Goal: Task Accomplishment & Management: Manage account settings

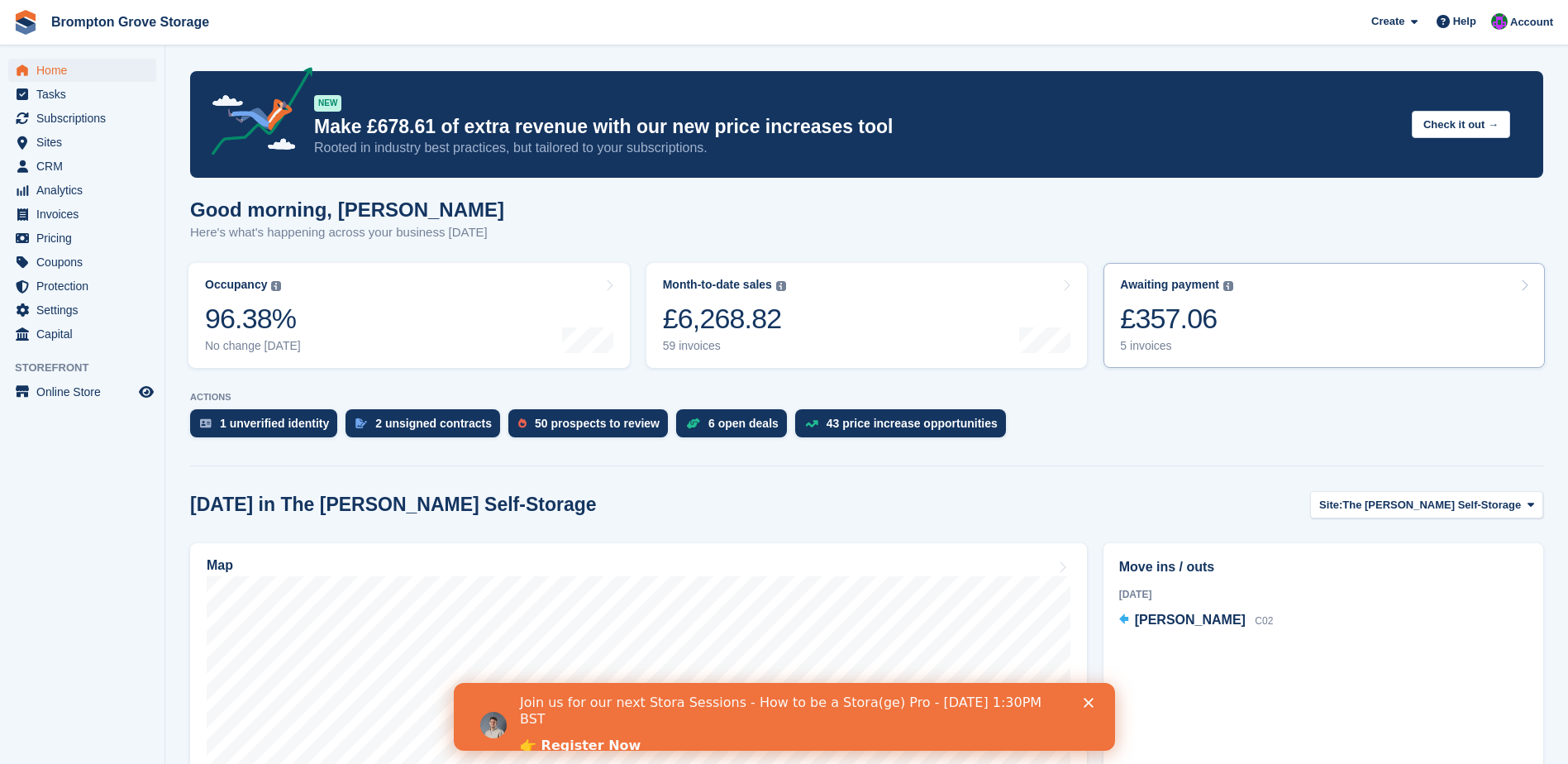
click at [1166, 321] on div "£357.06" at bounding box center [1177, 318] width 113 height 34
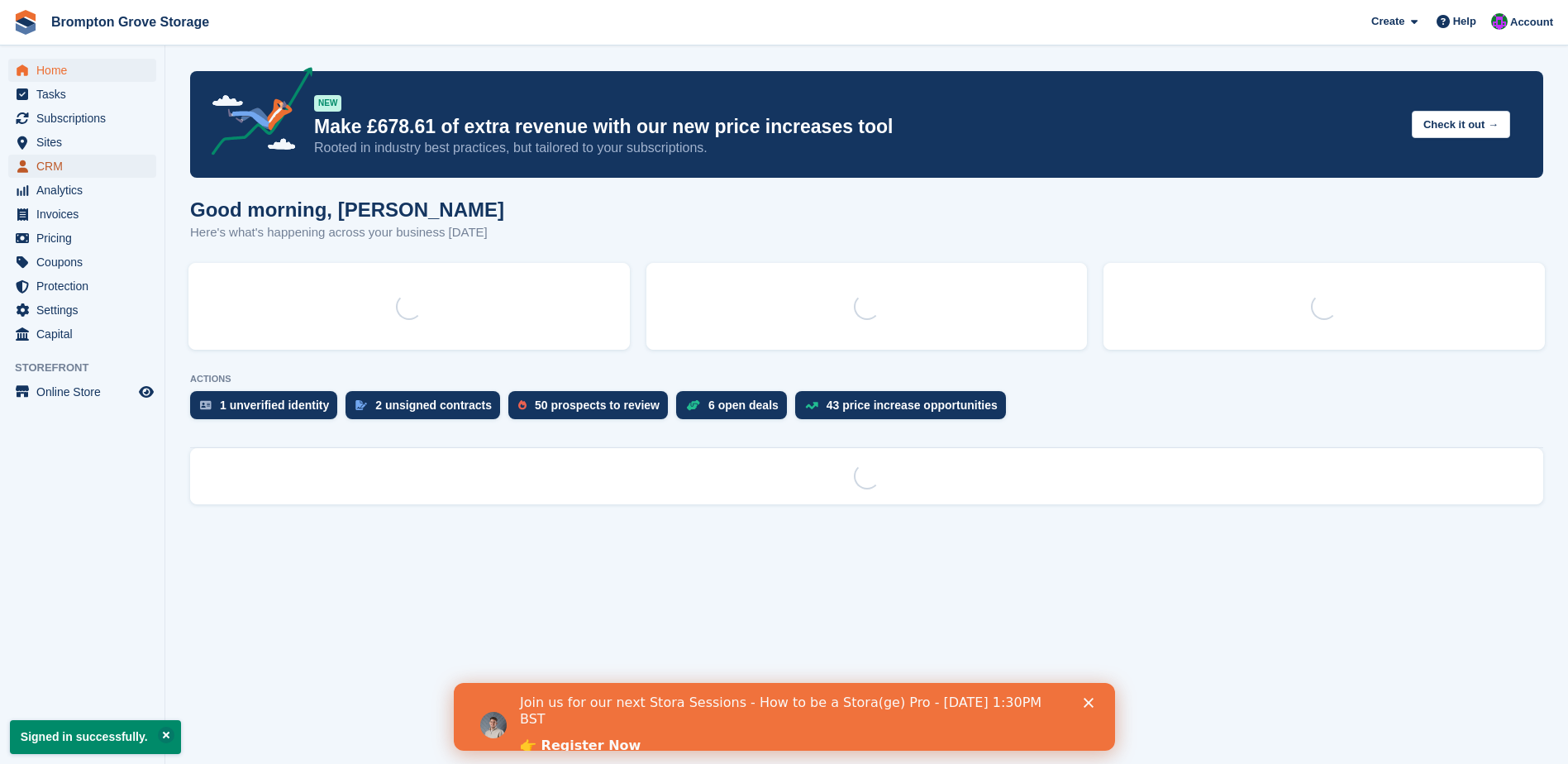
click at [48, 165] on span "CRM" at bounding box center [86, 165] width 100 height 23
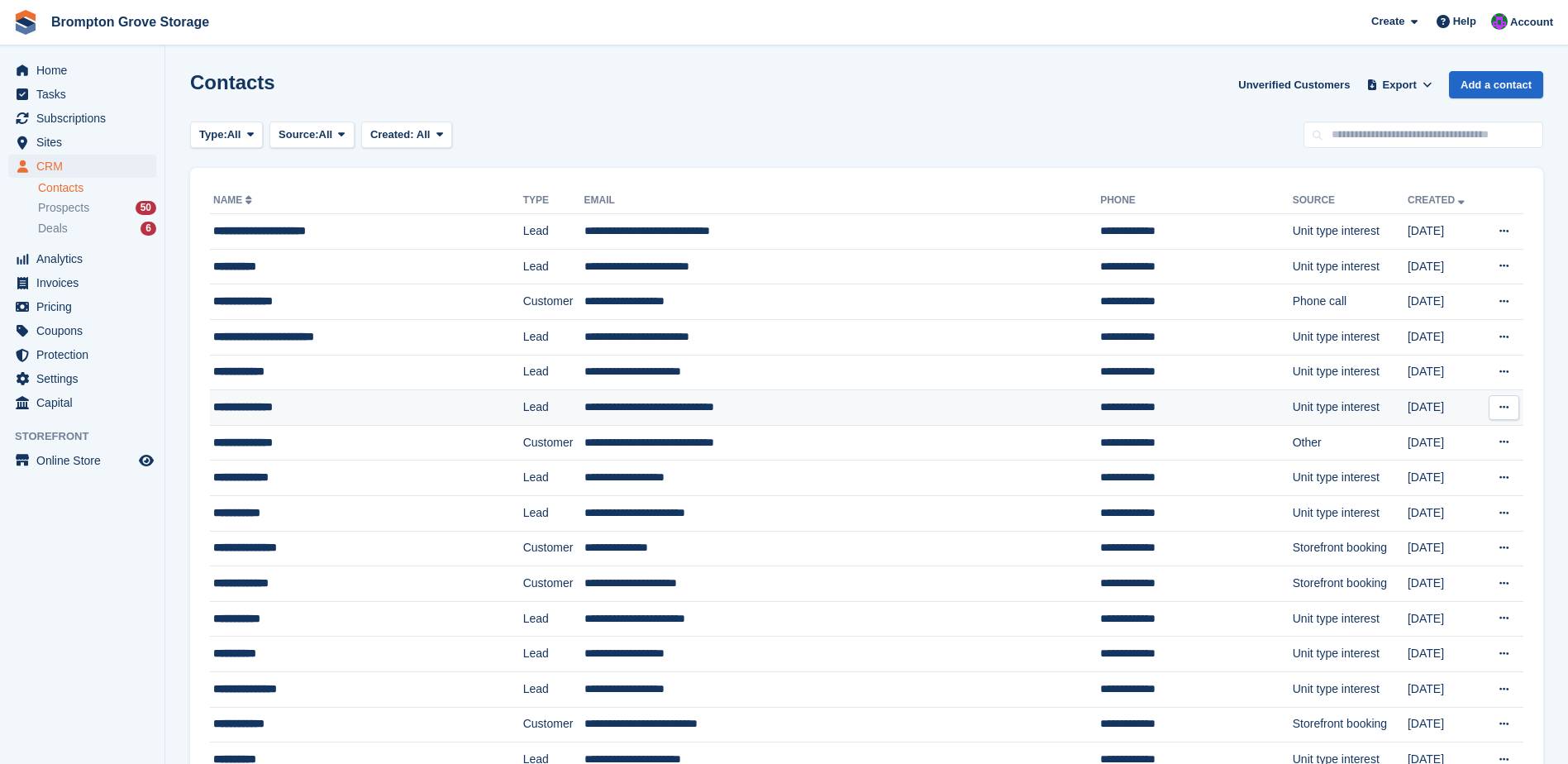
click at [276, 412] on div "**********" at bounding box center [340, 407] width 254 height 17
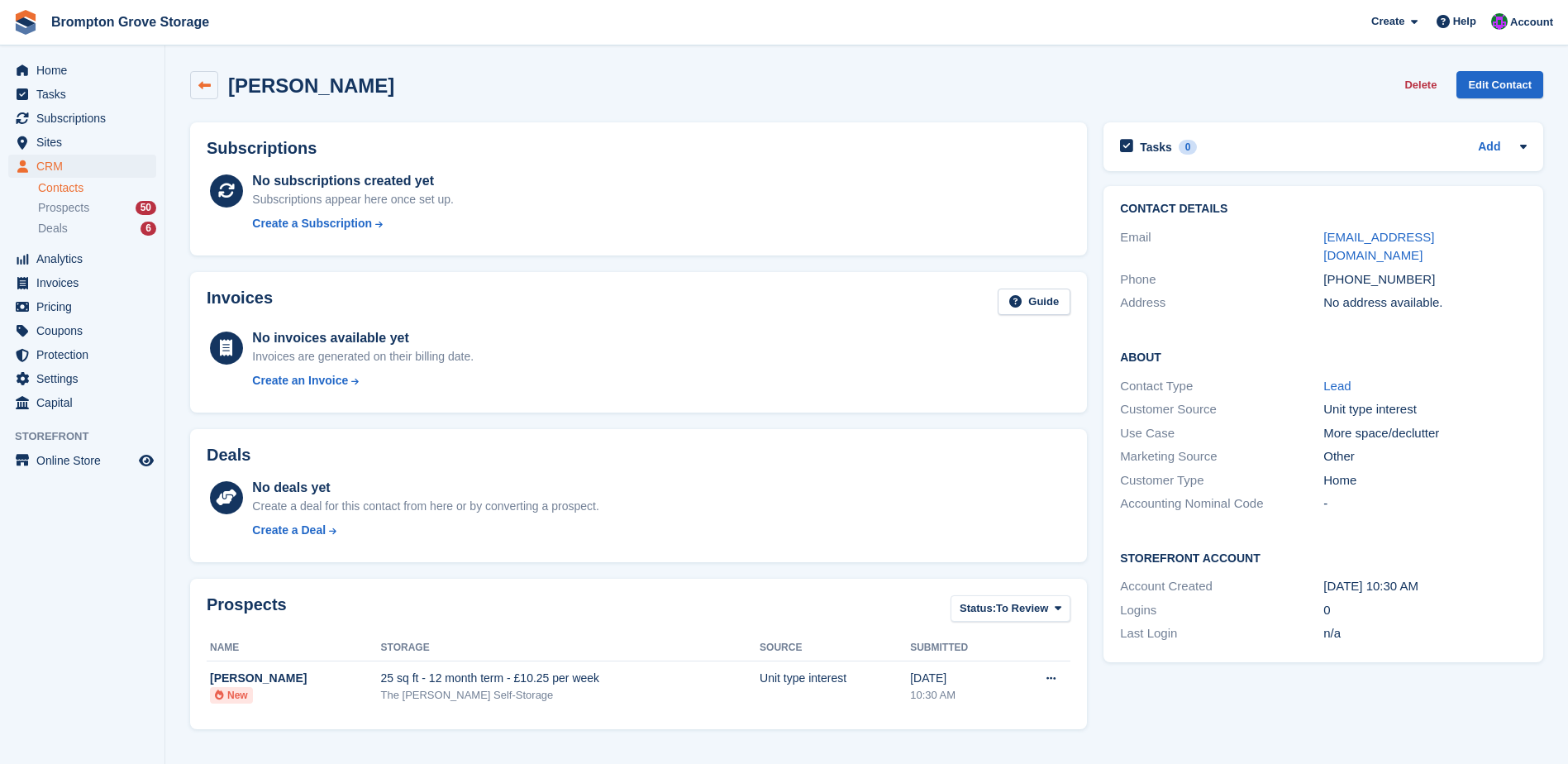
click at [202, 90] on icon at bounding box center [205, 86] width 13 height 13
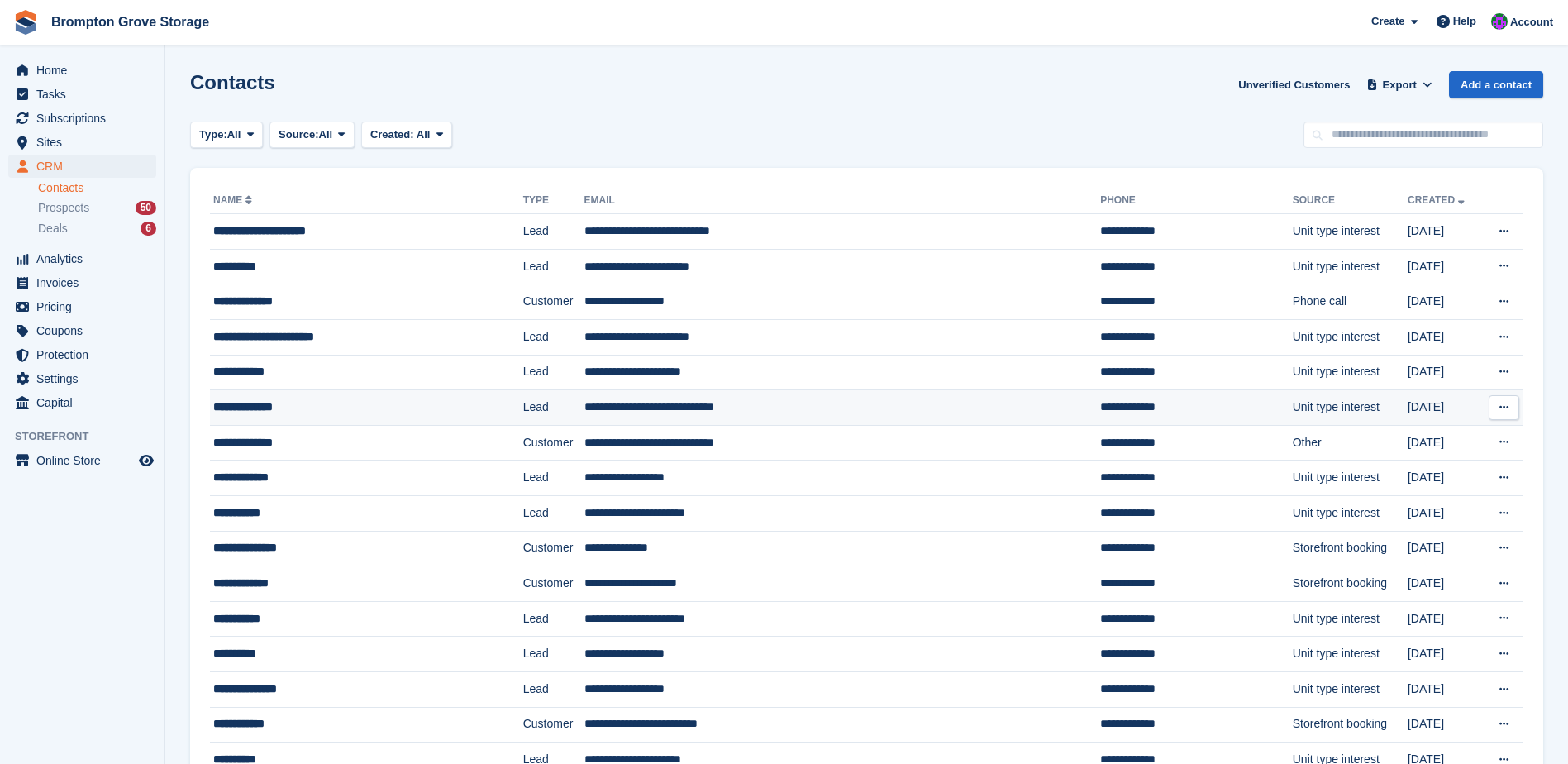
click at [256, 419] on td "**********" at bounding box center [366, 408] width 313 height 36
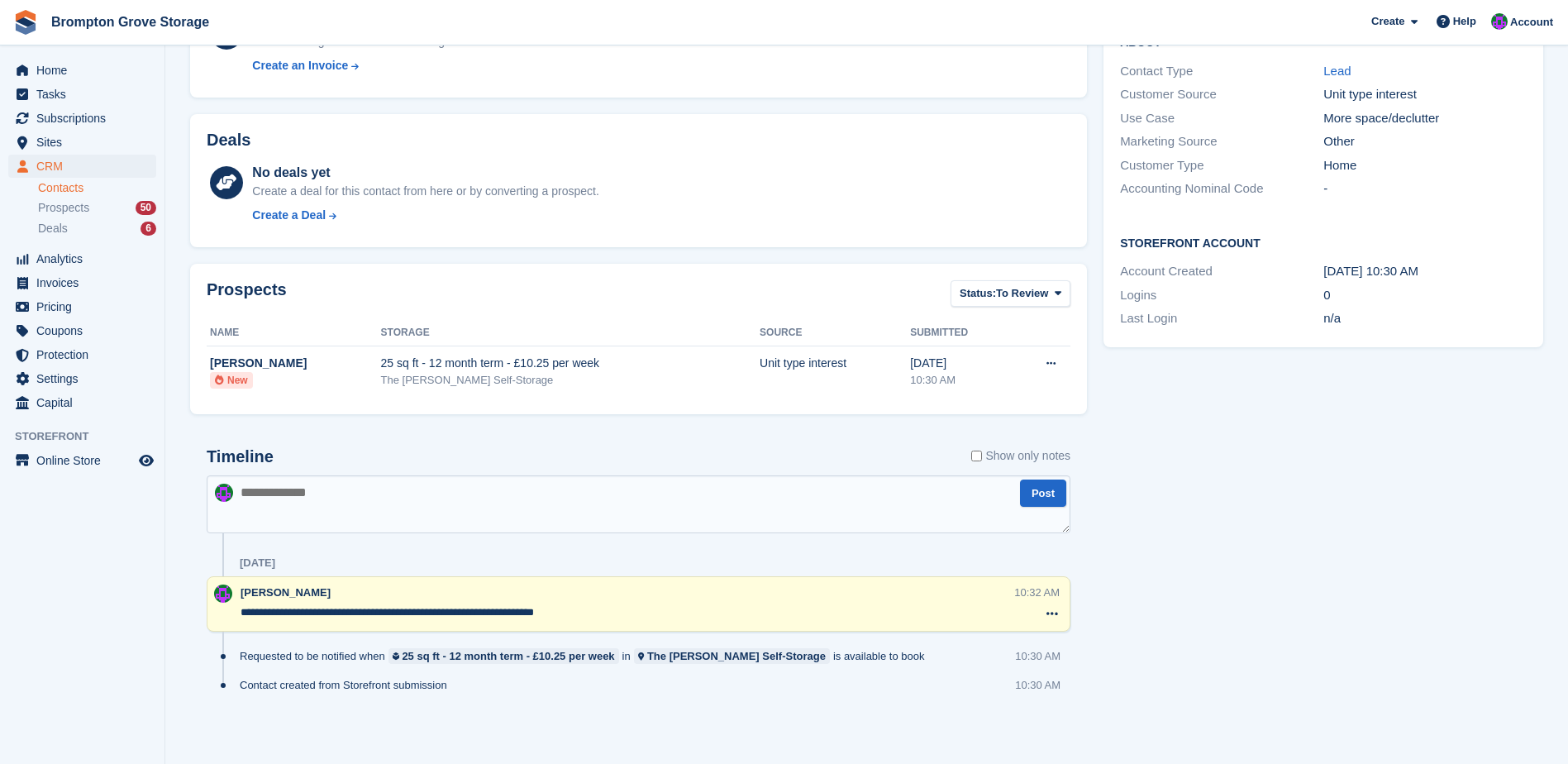
scroll to position [316, 0]
click at [408, 513] on textarea at bounding box center [638, 502] width 863 height 58
click at [432, 496] on textarea "**********" at bounding box center [638, 502] width 863 height 58
type textarea "**********"
click at [1054, 486] on button "Post" at bounding box center [1043, 492] width 47 height 27
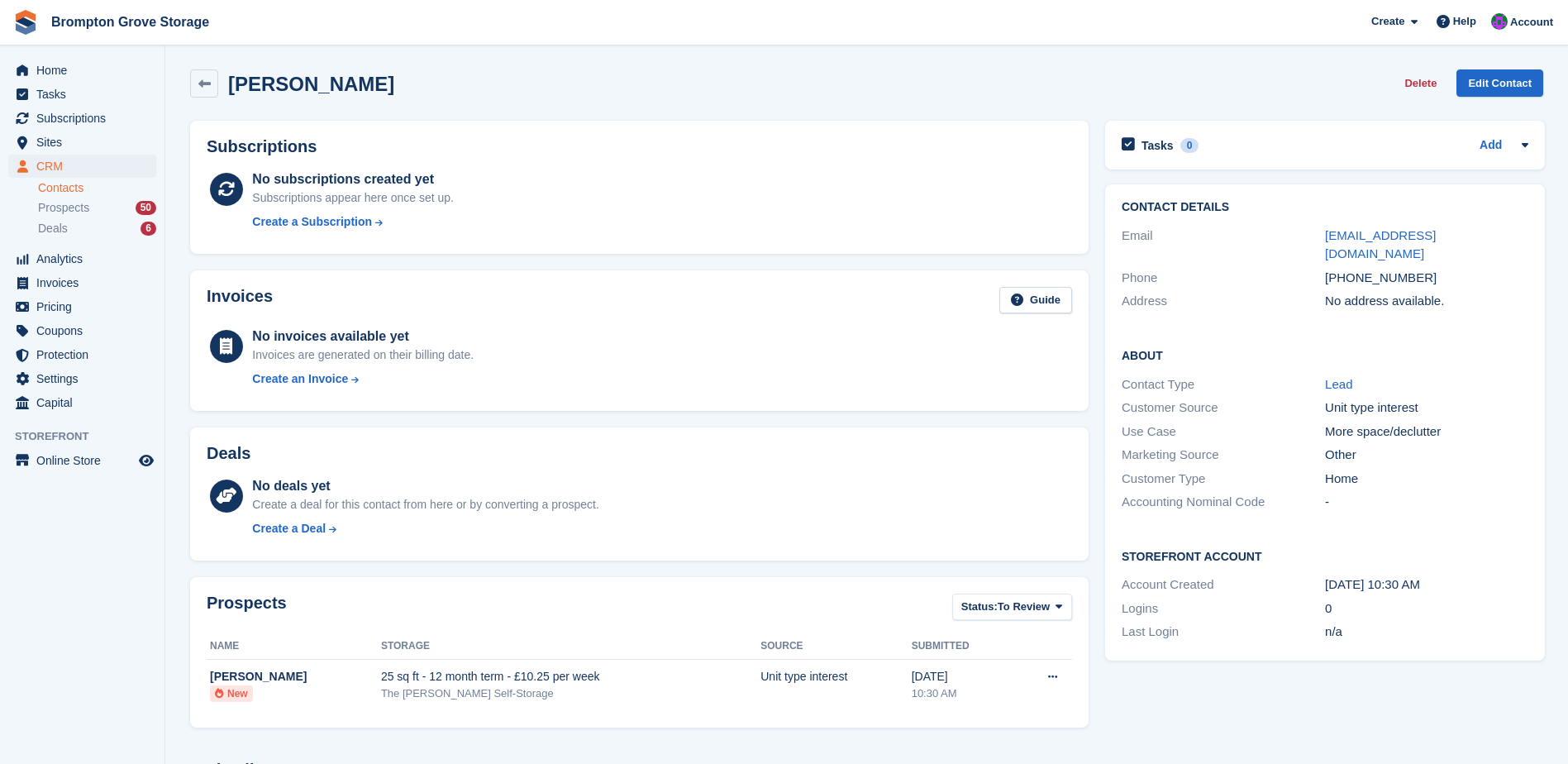
scroll to position [0, 0]
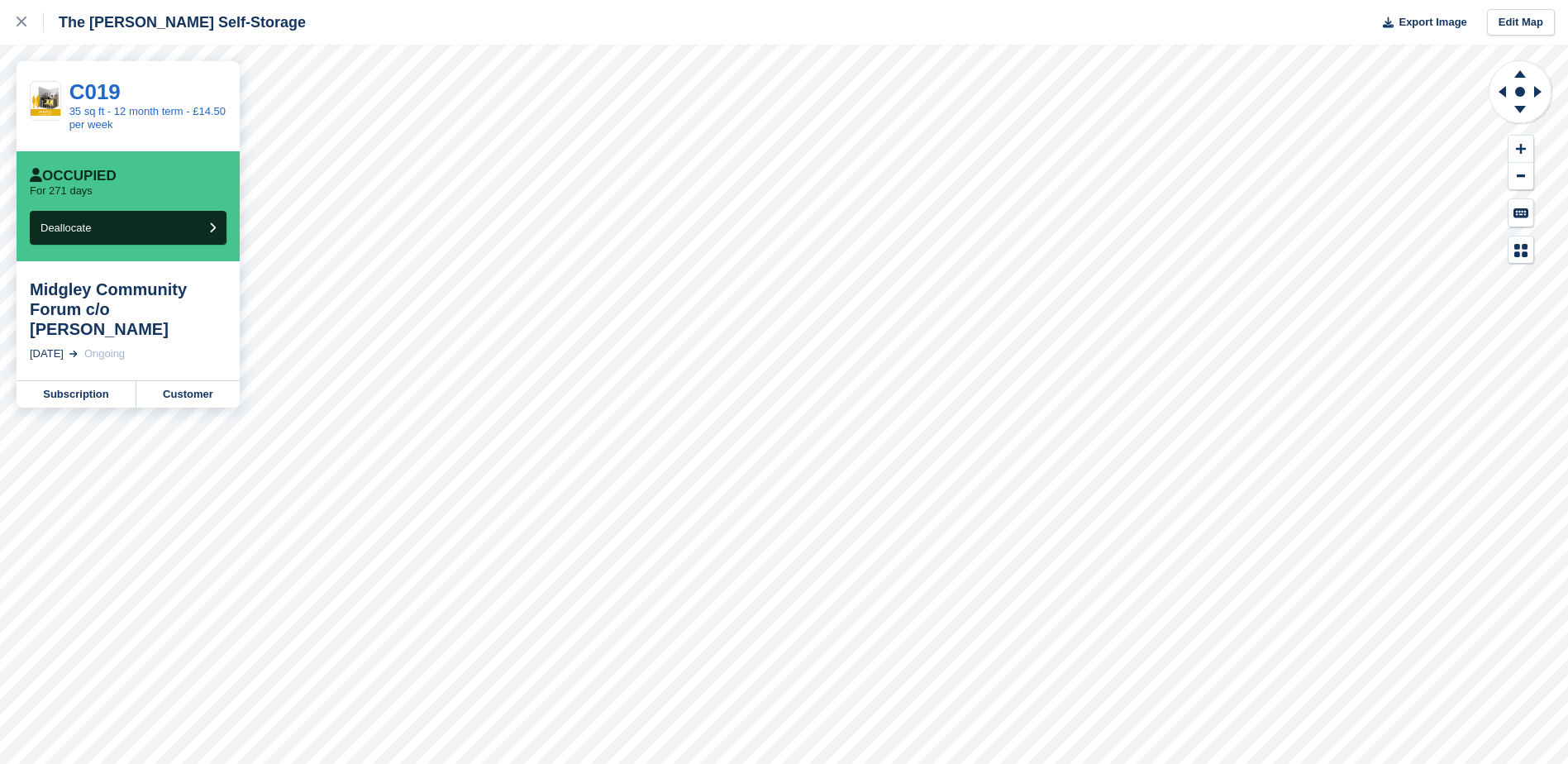
click at [97, 302] on div "Midgley Community Forum c/o Linda Swindells" at bounding box center [128, 309] width 196 height 59
click at [198, 397] on link "Customer" at bounding box center [187, 394] width 103 height 27
click at [81, 403] on link "Subscription" at bounding box center [76, 394] width 120 height 27
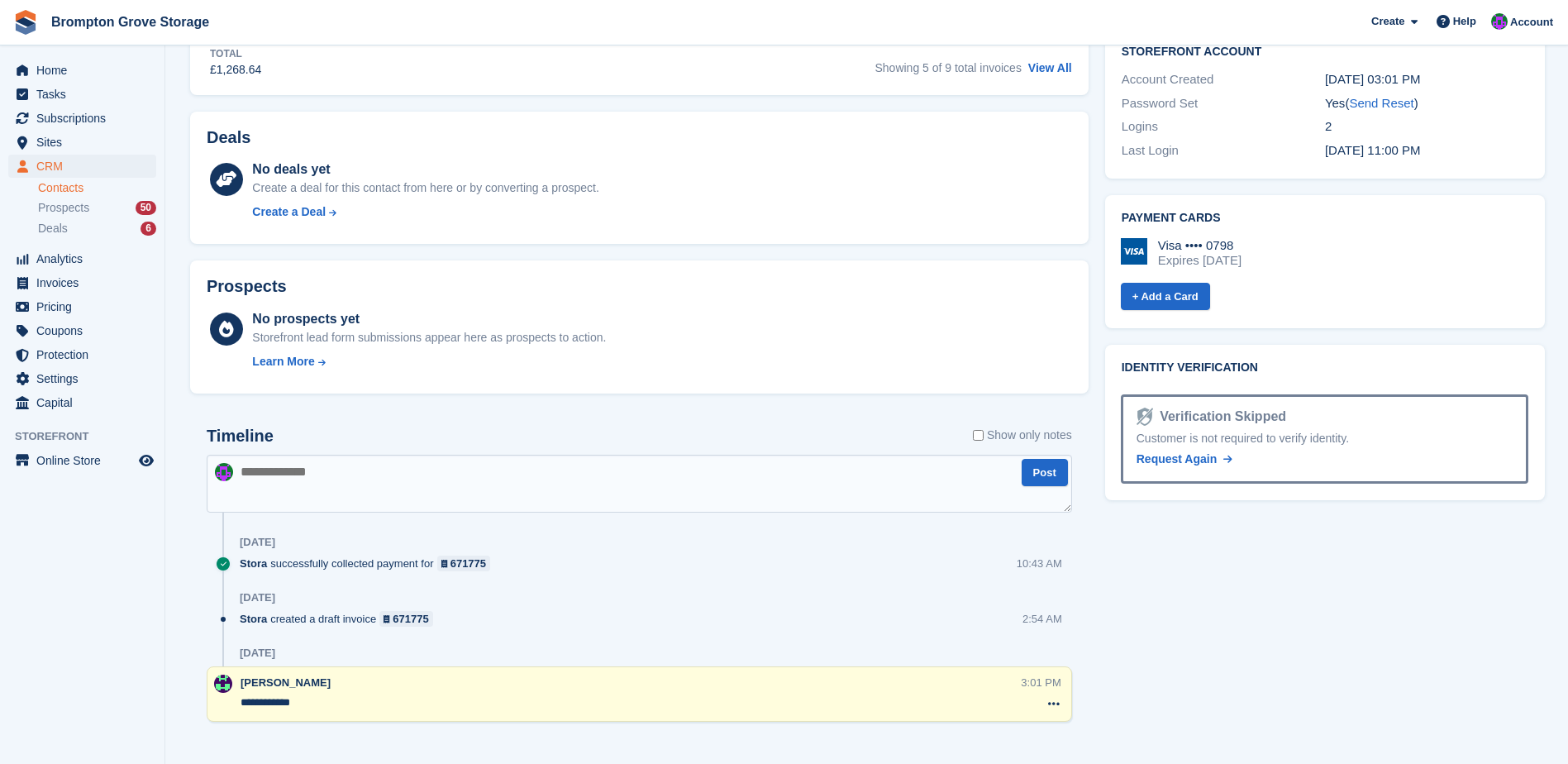
scroll to position [813, 0]
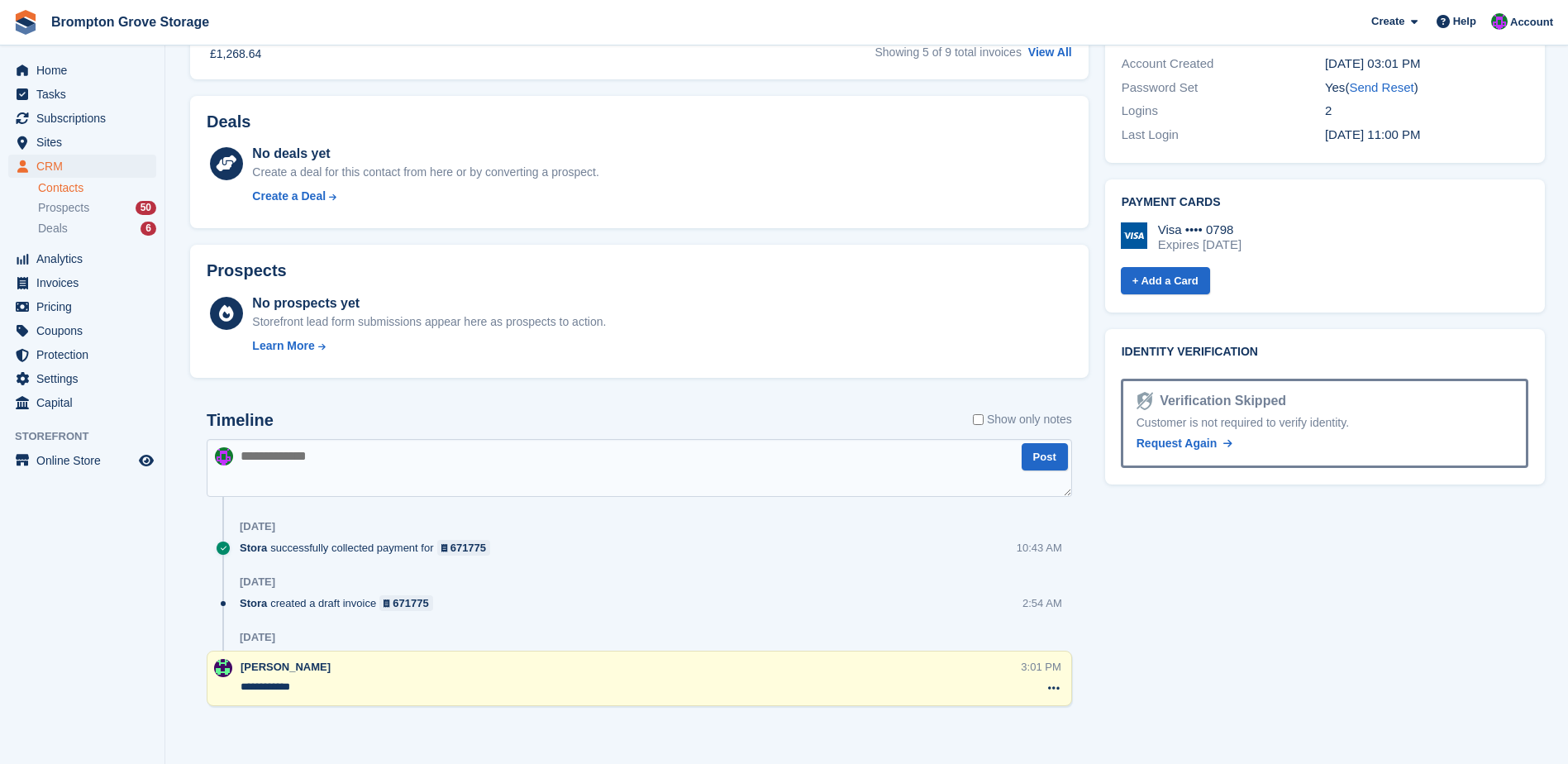
click at [418, 461] on textarea at bounding box center [639, 467] width 865 height 58
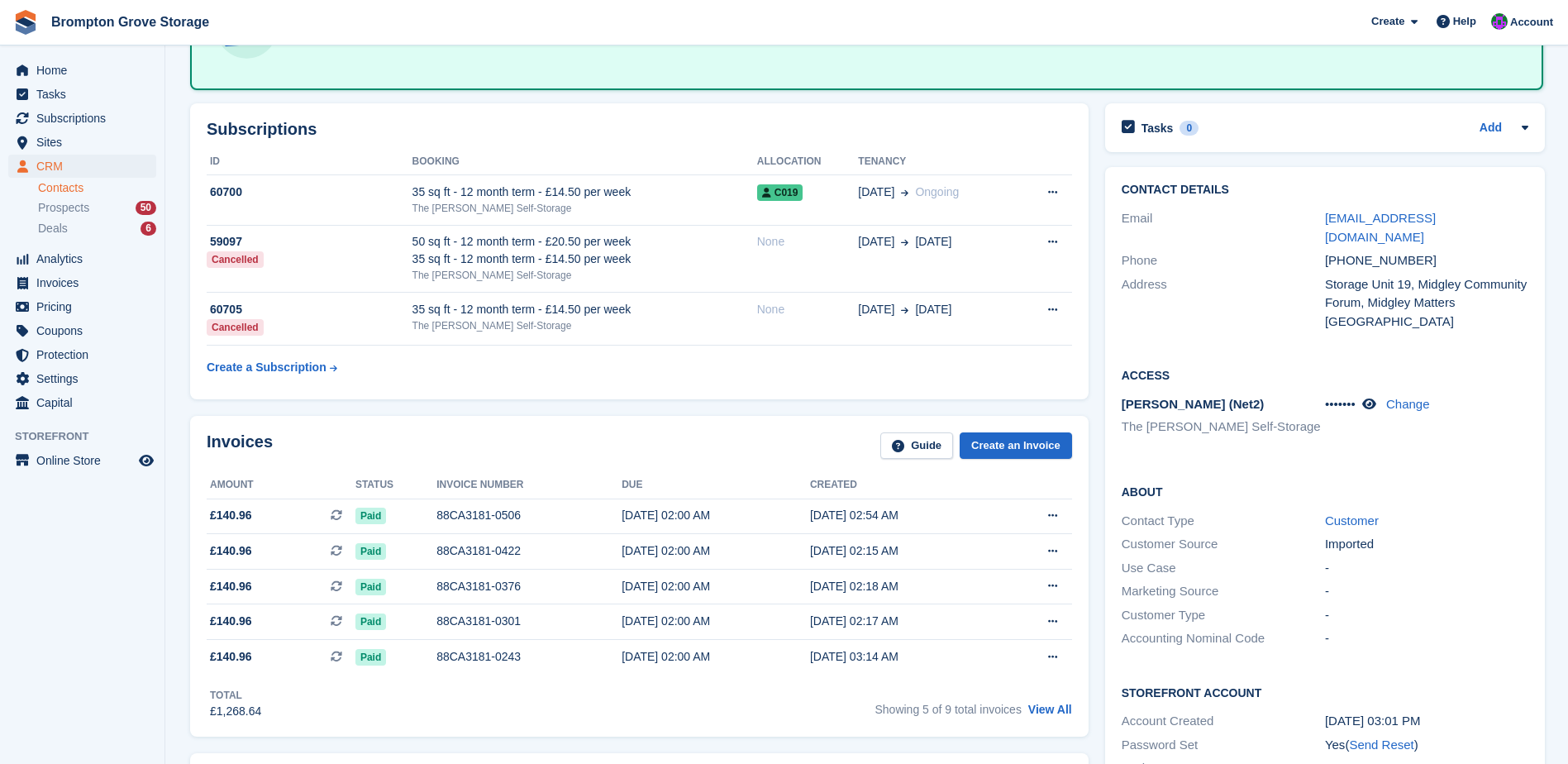
scroll to position [152, 0]
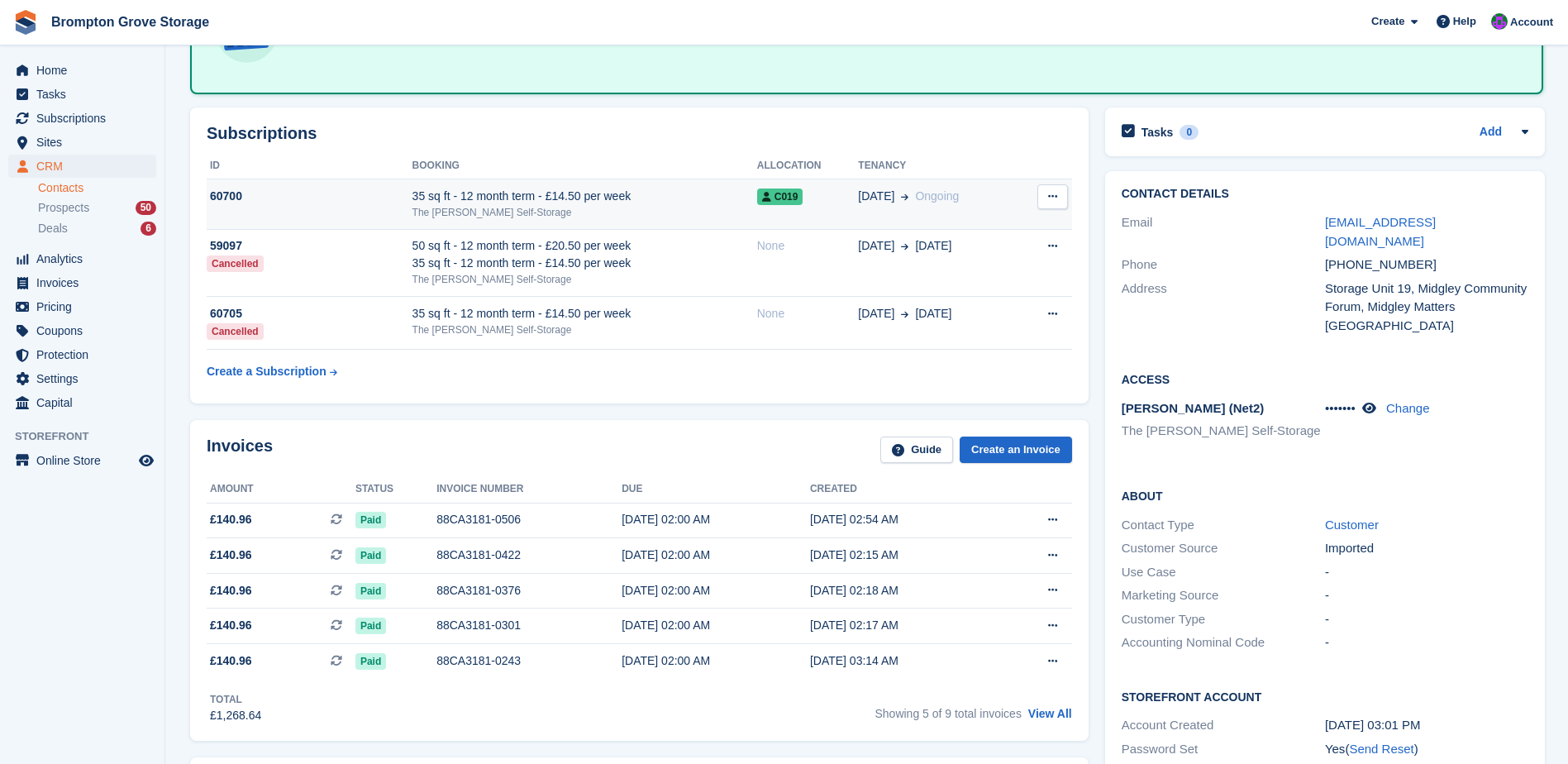
click at [492, 203] on div "35 sq ft - 12 month term - £14.50 per week" at bounding box center [584, 196] width 344 height 17
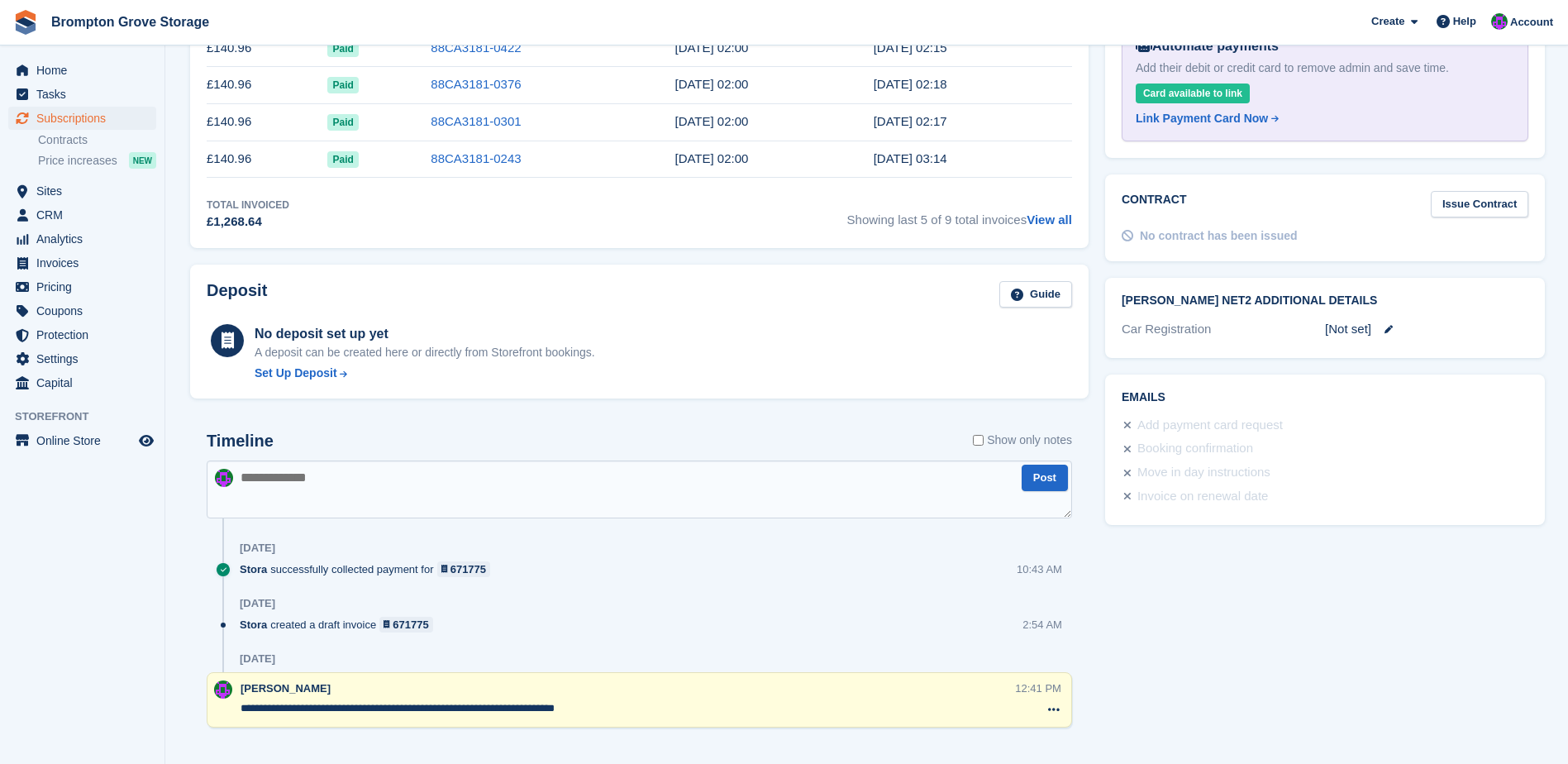
scroll to position [641, 0]
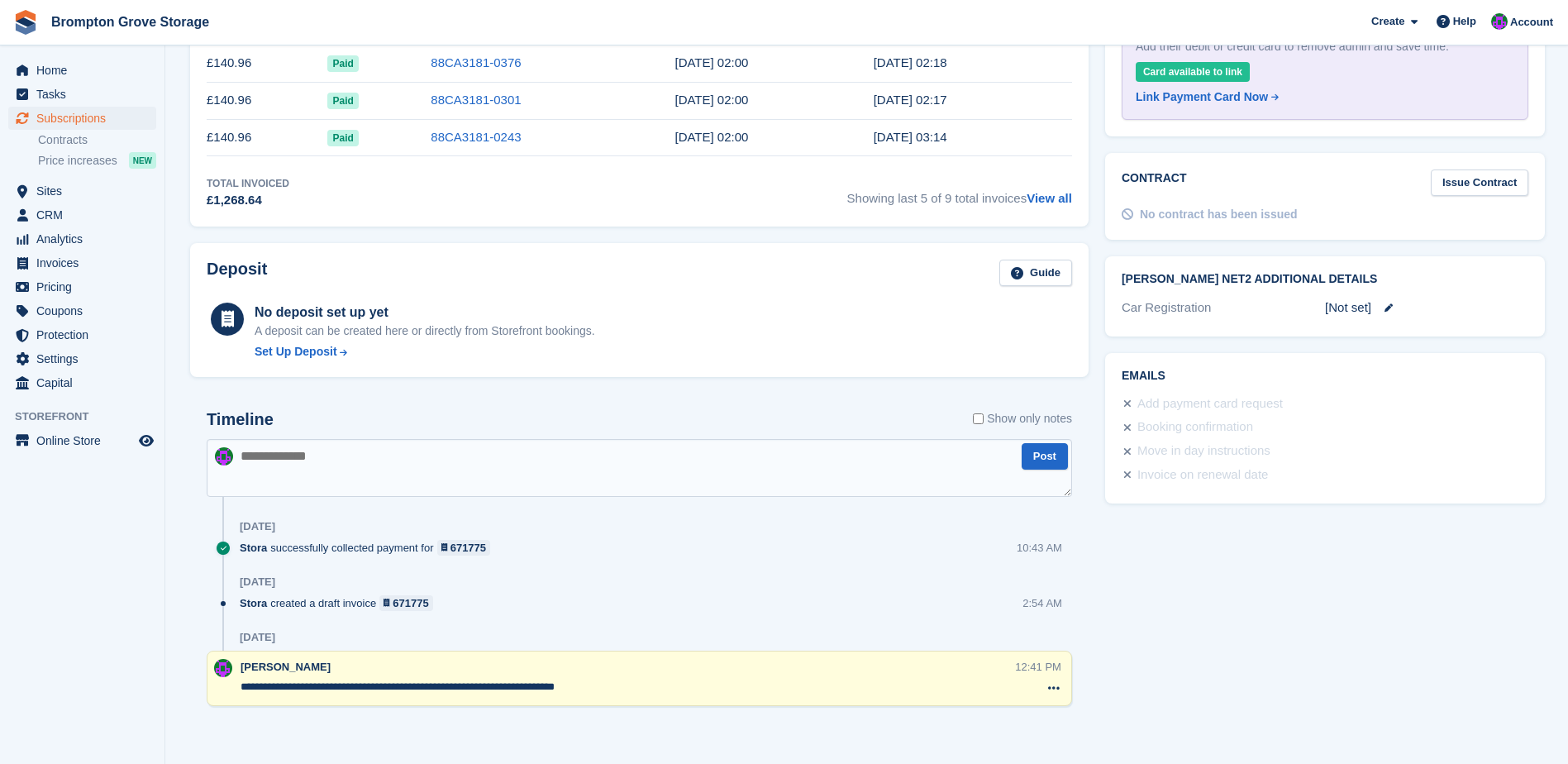
click at [373, 464] on textarea at bounding box center [639, 467] width 865 height 58
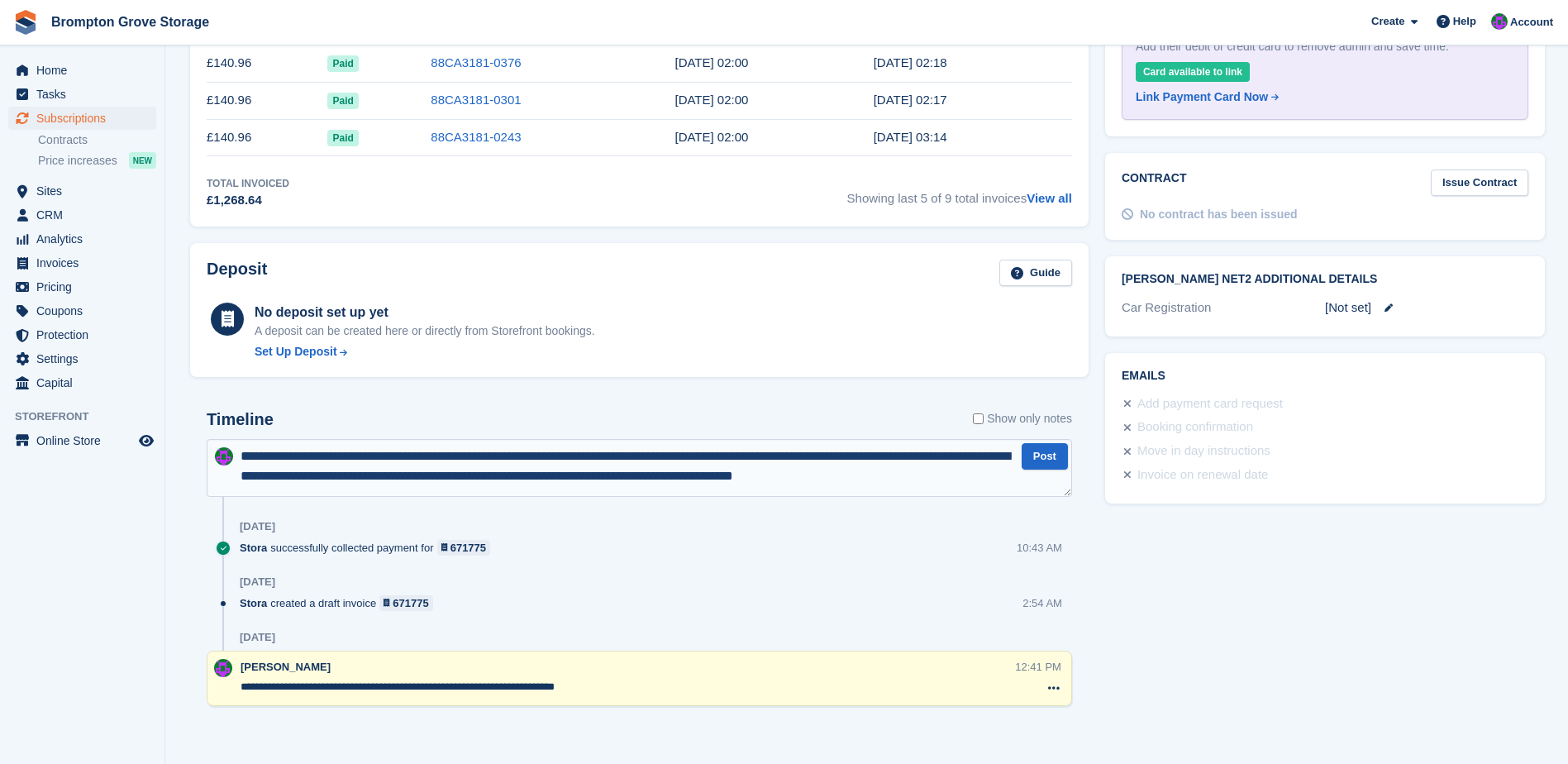
scroll to position [8, 0]
type textarea "**********"
click at [1054, 461] on button "Post" at bounding box center [1044, 457] width 47 height 27
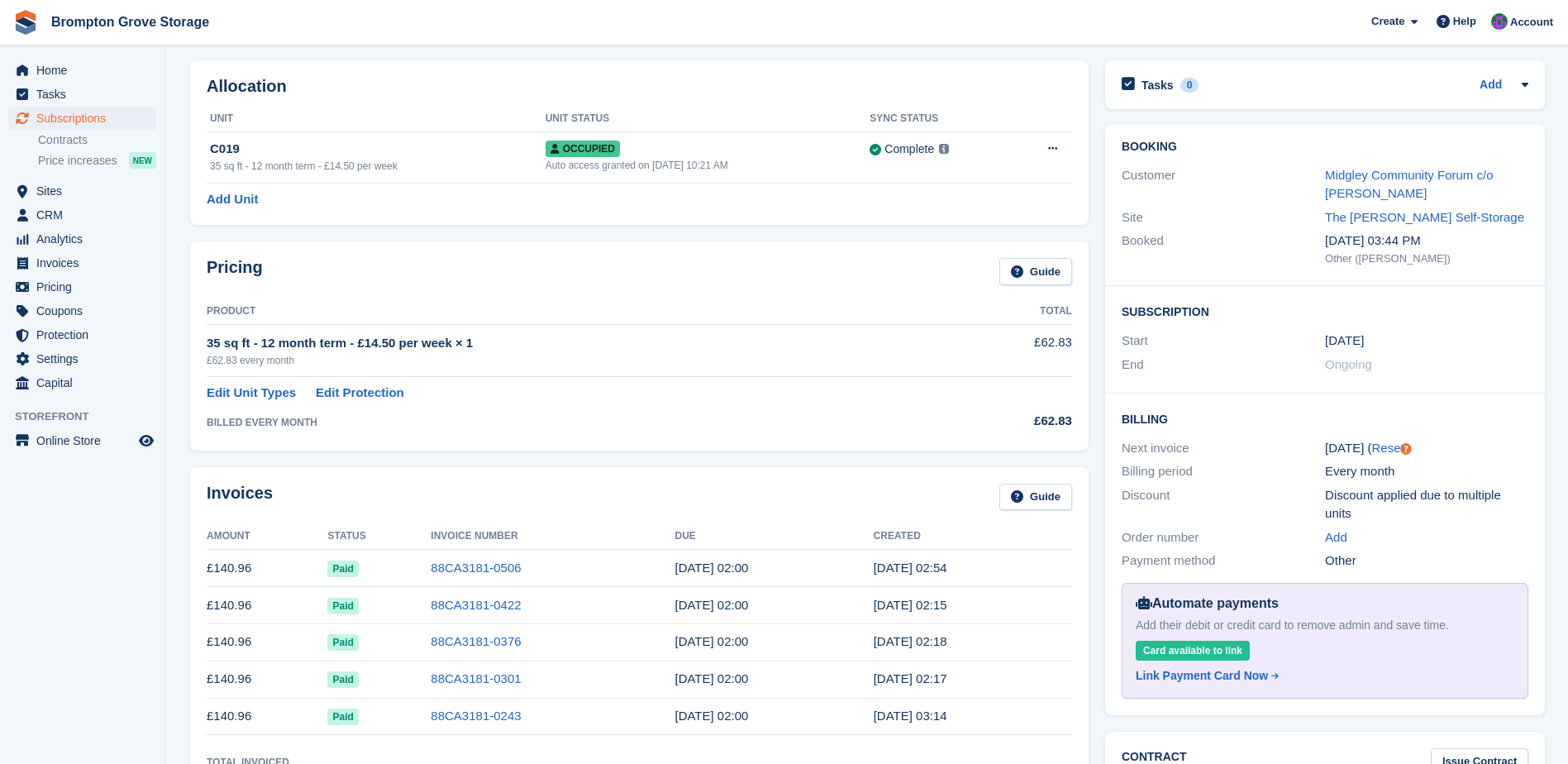
scroll to position [0, 0]
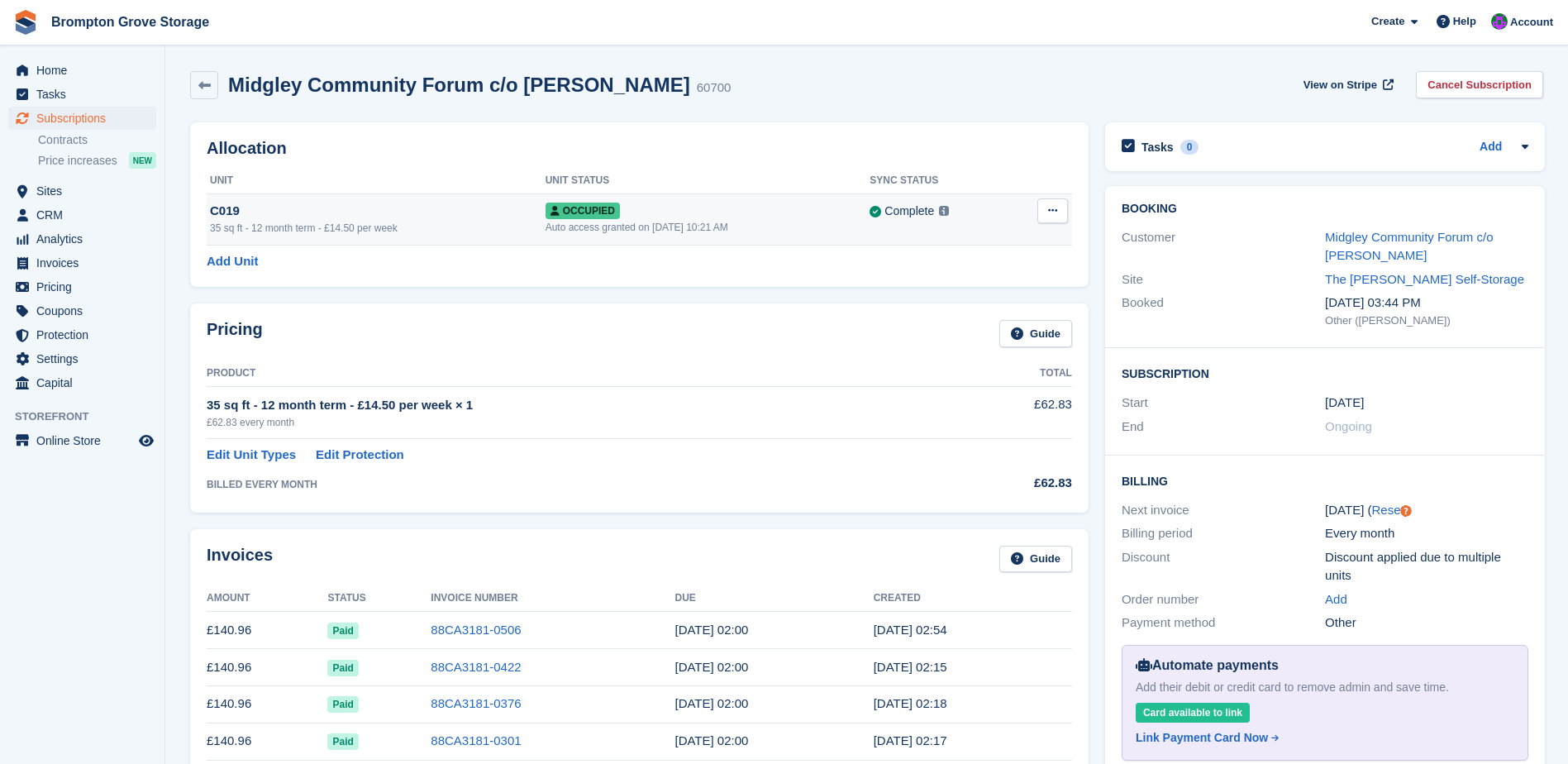
click at [1051, 212] on icon at bounding box center [1053, 210] width 9 height 11
click at [289, 225] on div "35 sq ft - 12 month term - £14.50 per week" at bounding box center [377, 228] width 335 height 15
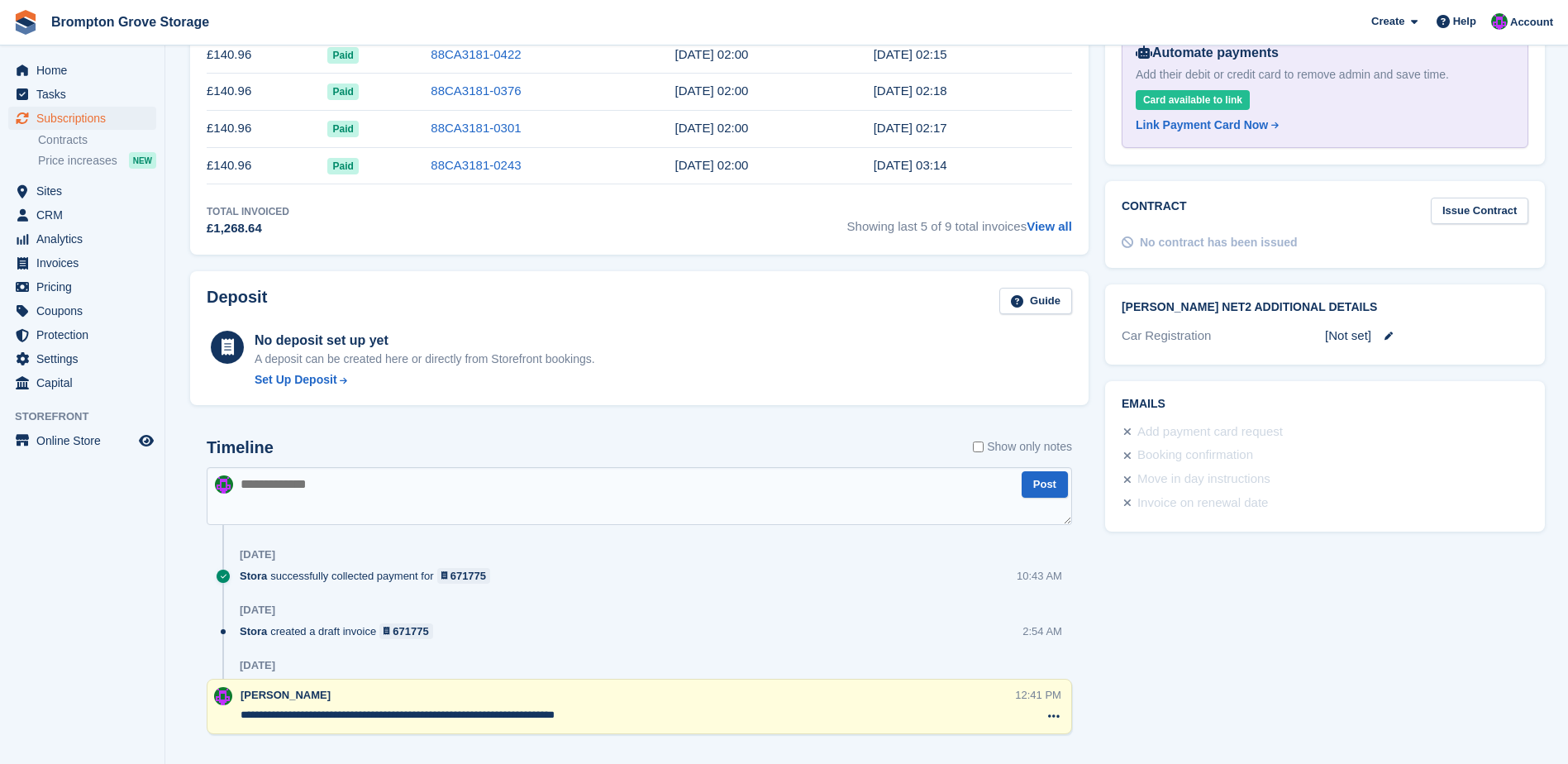
scroll to position [641, 0]
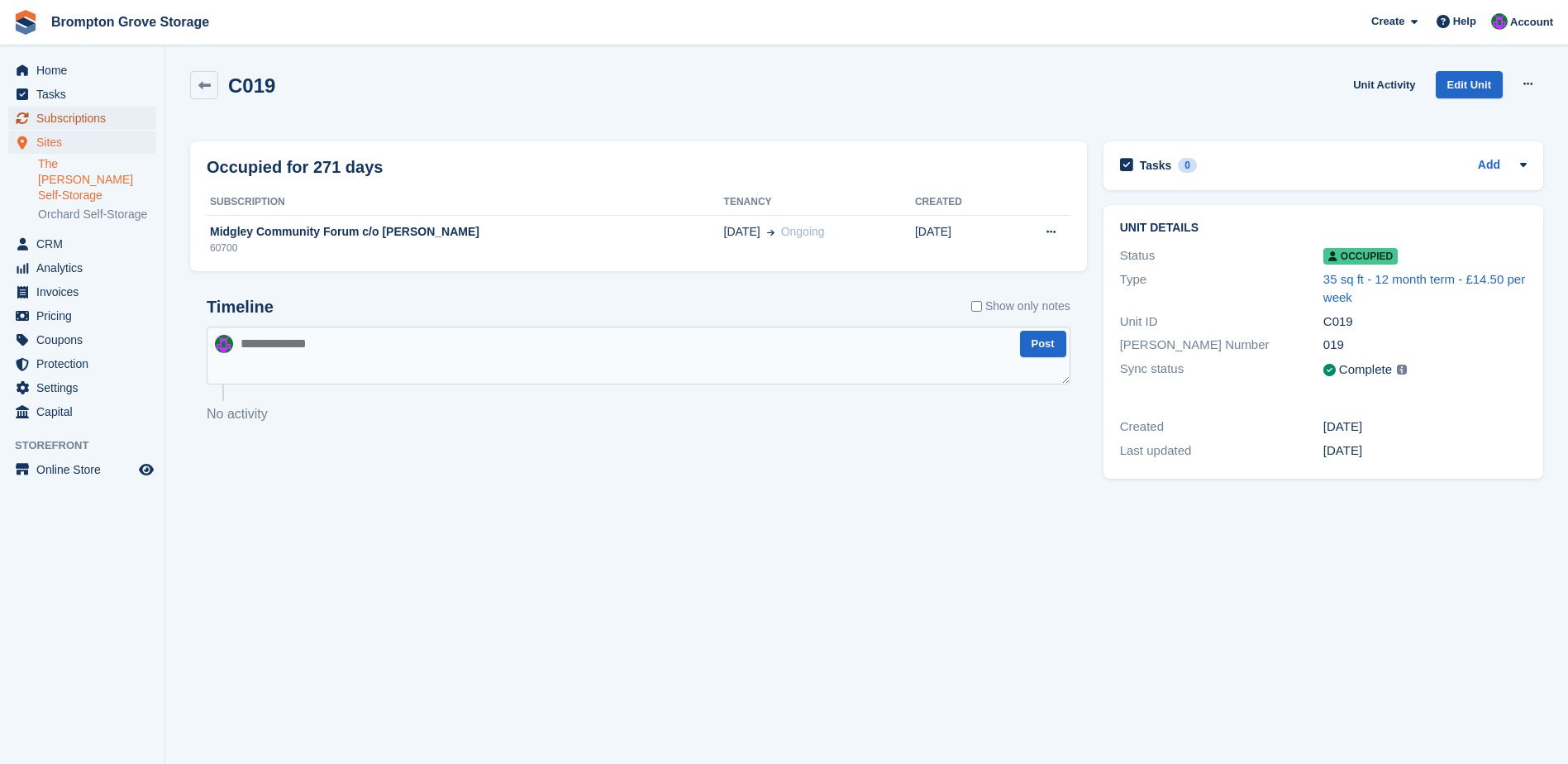
click at [83, 119] on span "Subscriptions" at bounding box center [86, 118] width 100 height 23
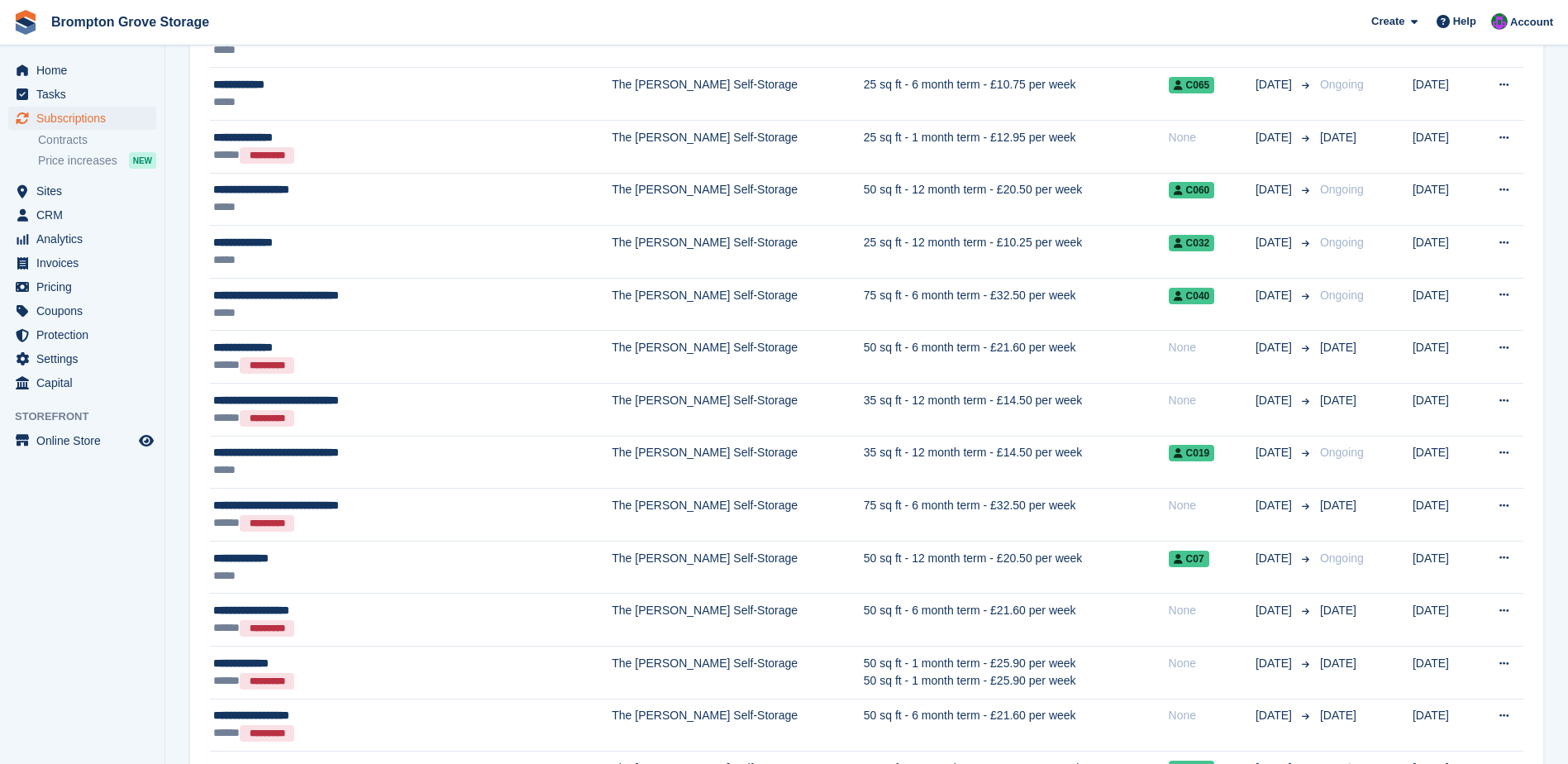
scroll to position [1158, 0]
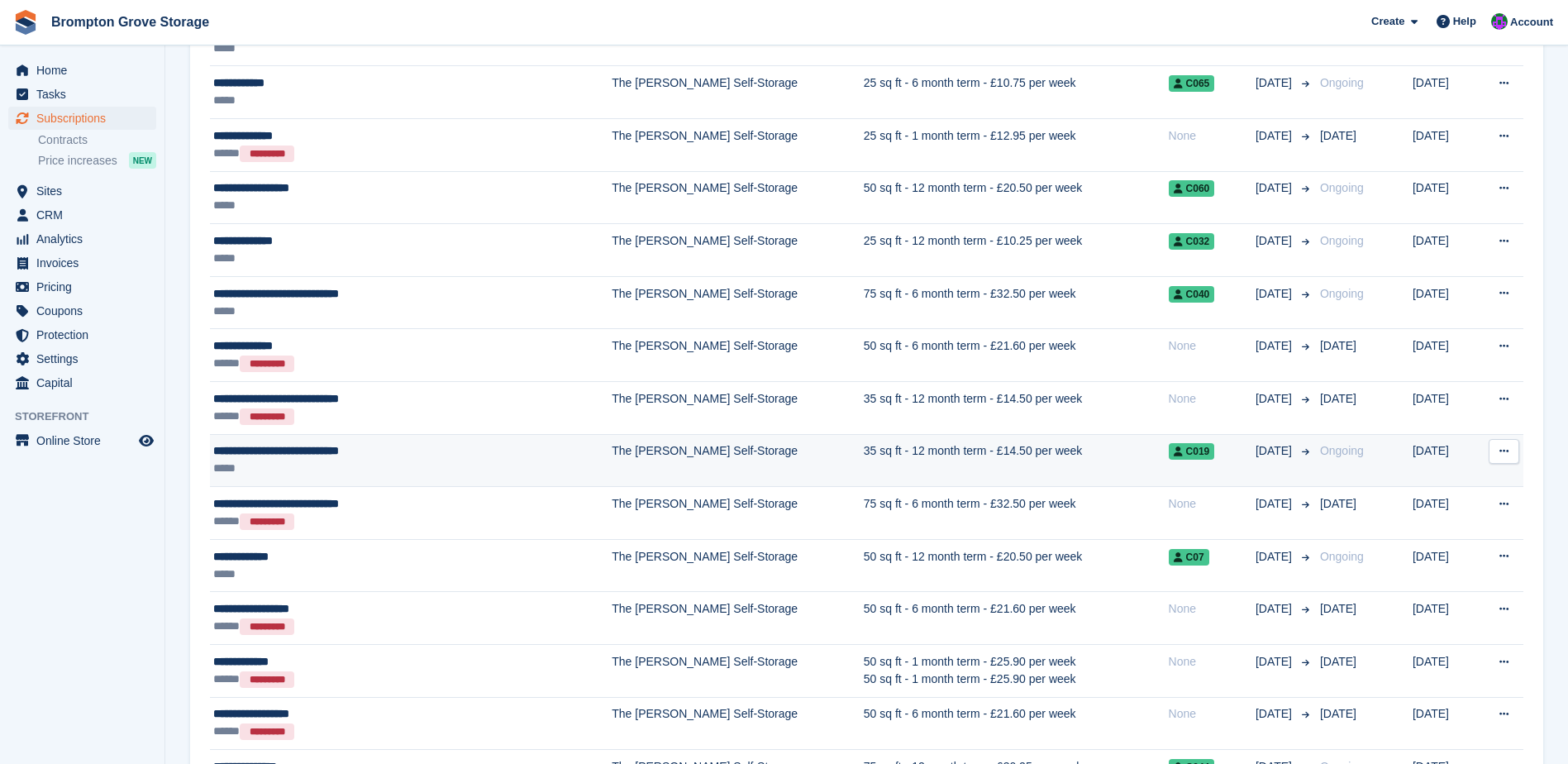
click at [291, 452] on span "**********" at bounding box center [276, 451] width 126 height 12
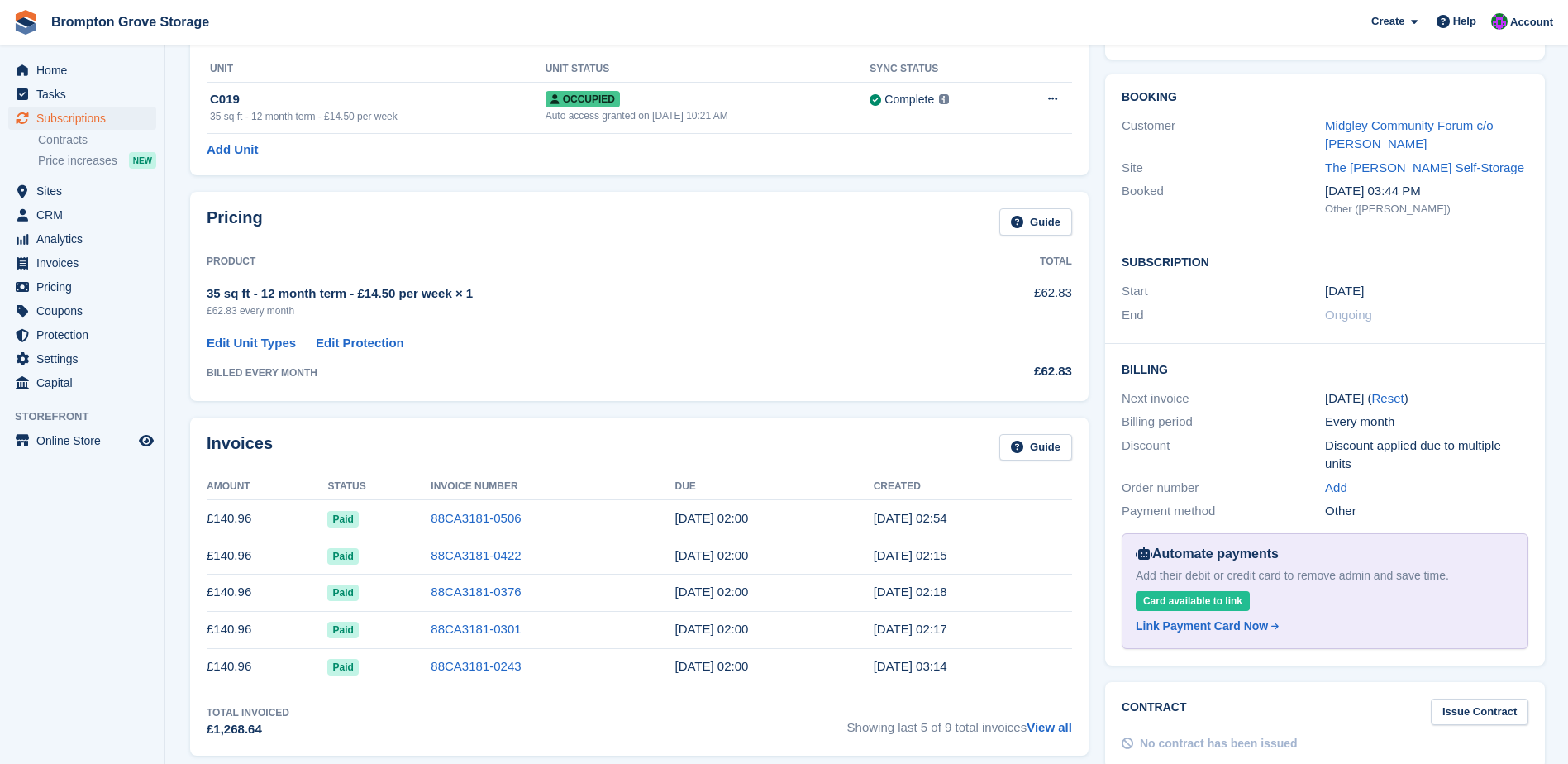
scroll to position [82, 0]
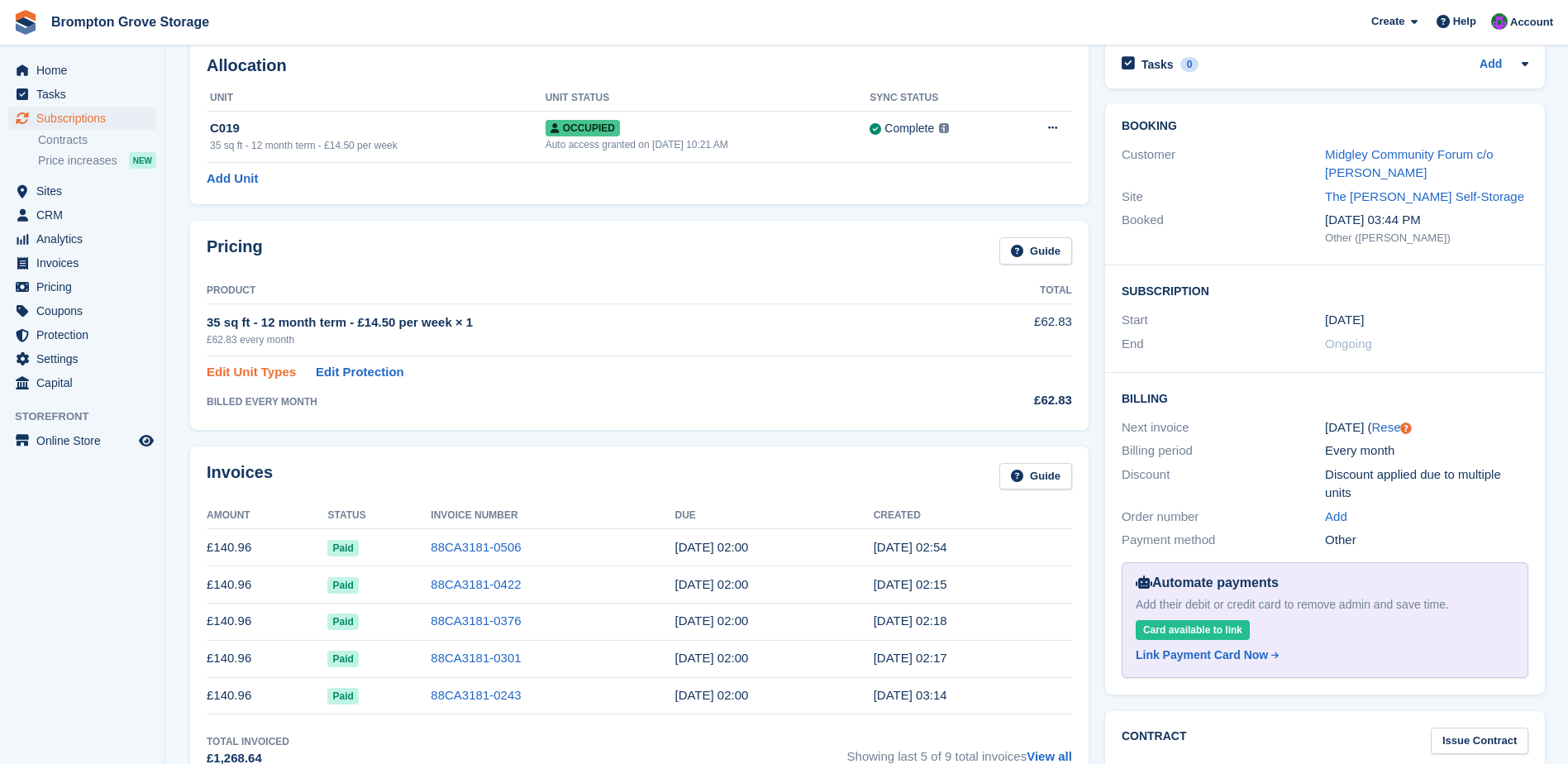
click at [252, 373] on link "Edit Unit Types" at bounding box center [251, 372] width 90 height 19
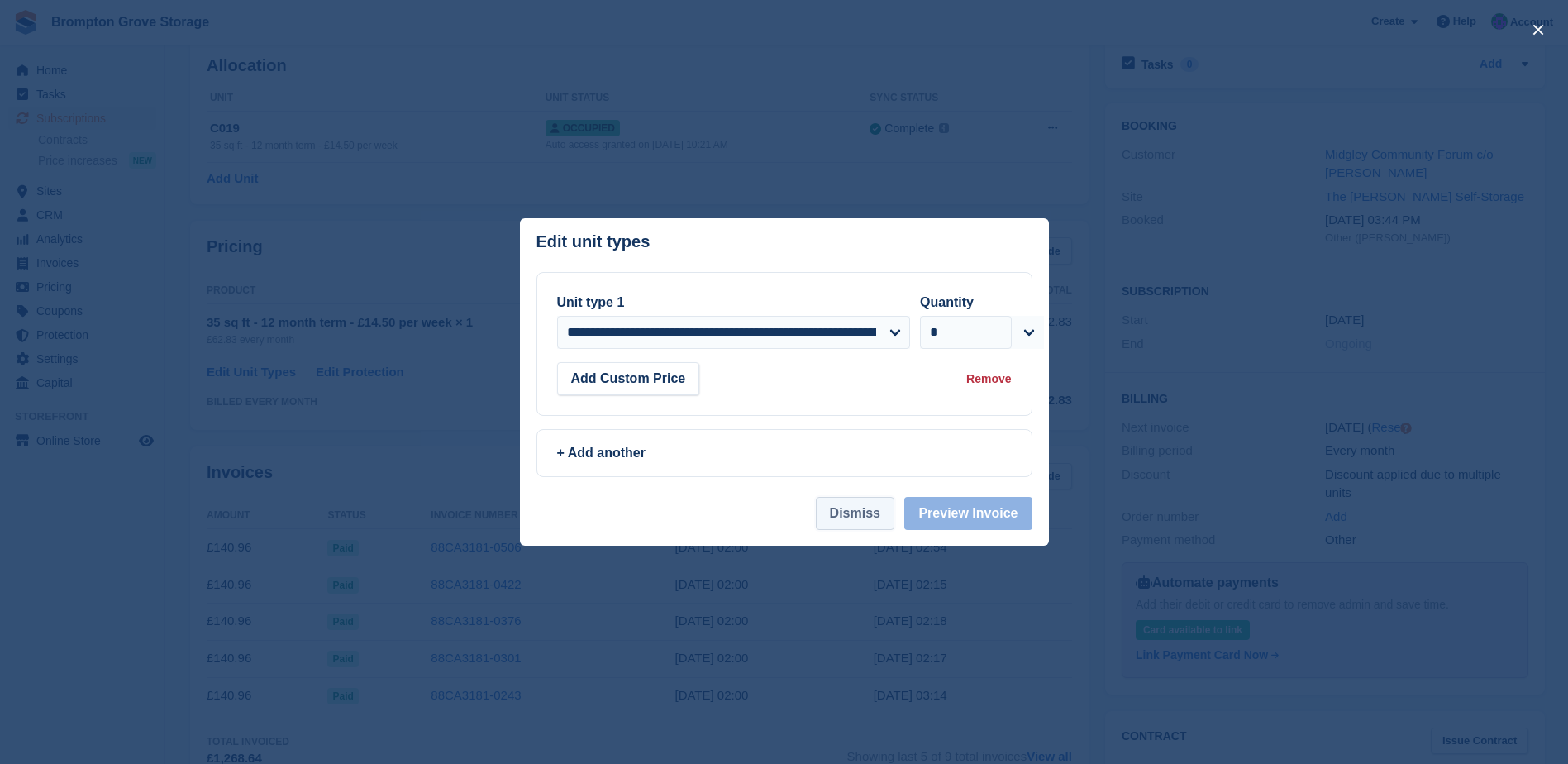
click at [864, 509] on button "Dismiss" at bounding box center [855, 514] width 79 height 33
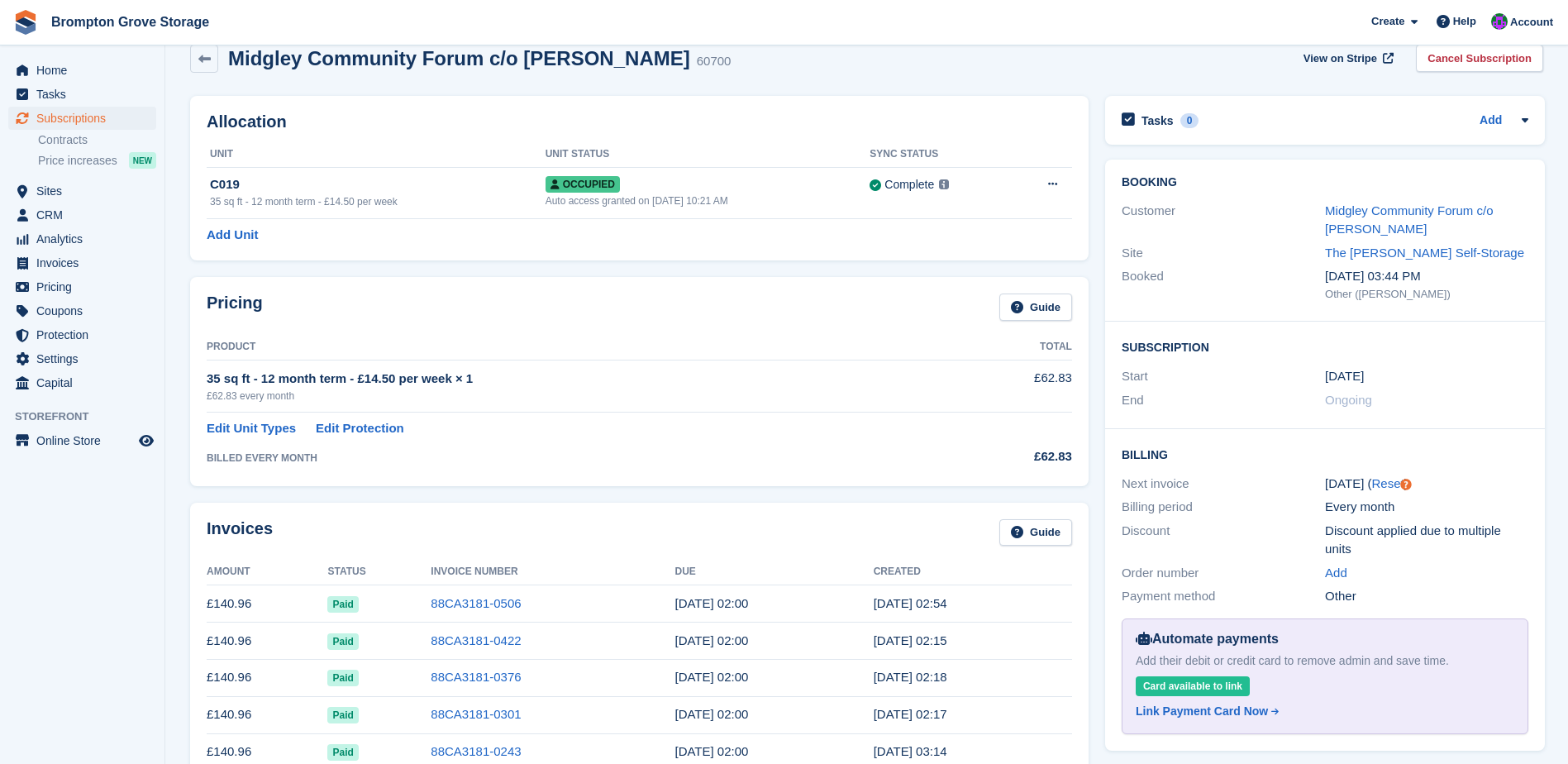
scroll to position [0, 0]
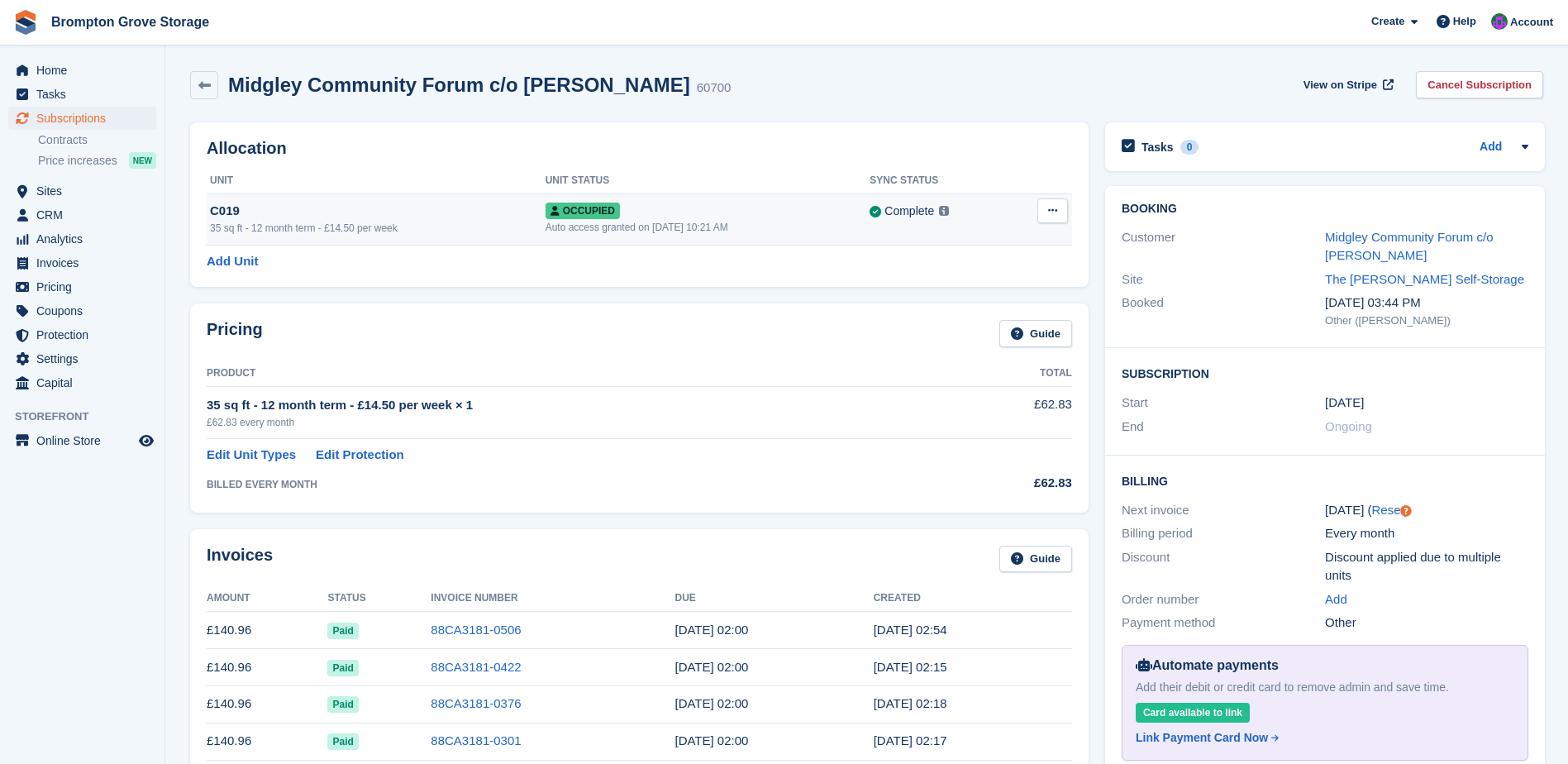
click at [214, 211] on div "C019" at bounding box center [377, 211] width 335 height 19
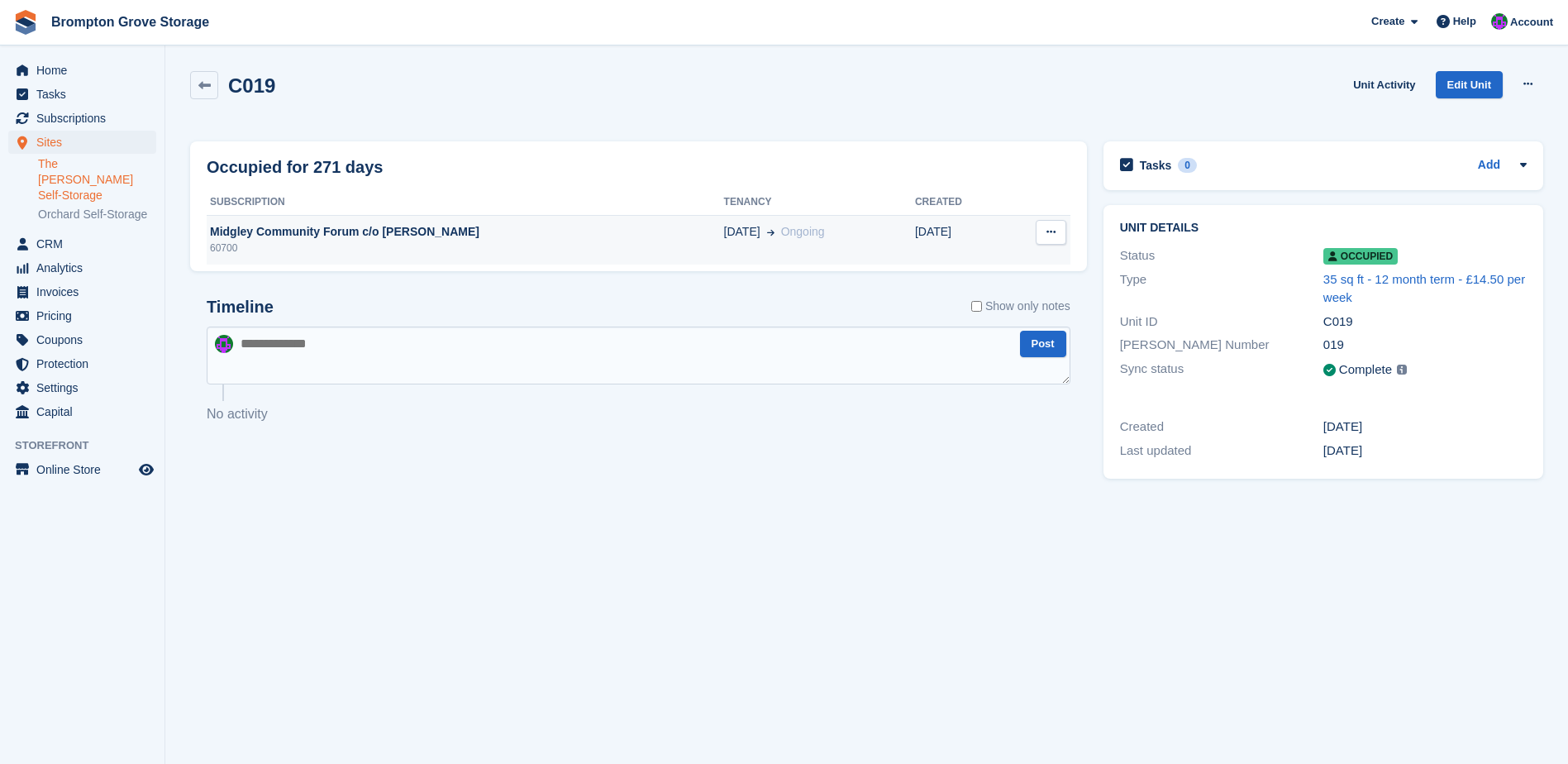
click at [1055, 222] on button at bounding box center [1051, 232] width 30 height 25
click at [303, 229] on div "Midgley Community Forum c/o [PERSON_NAME]" at bounding box center [465, 231] width 517 height 17
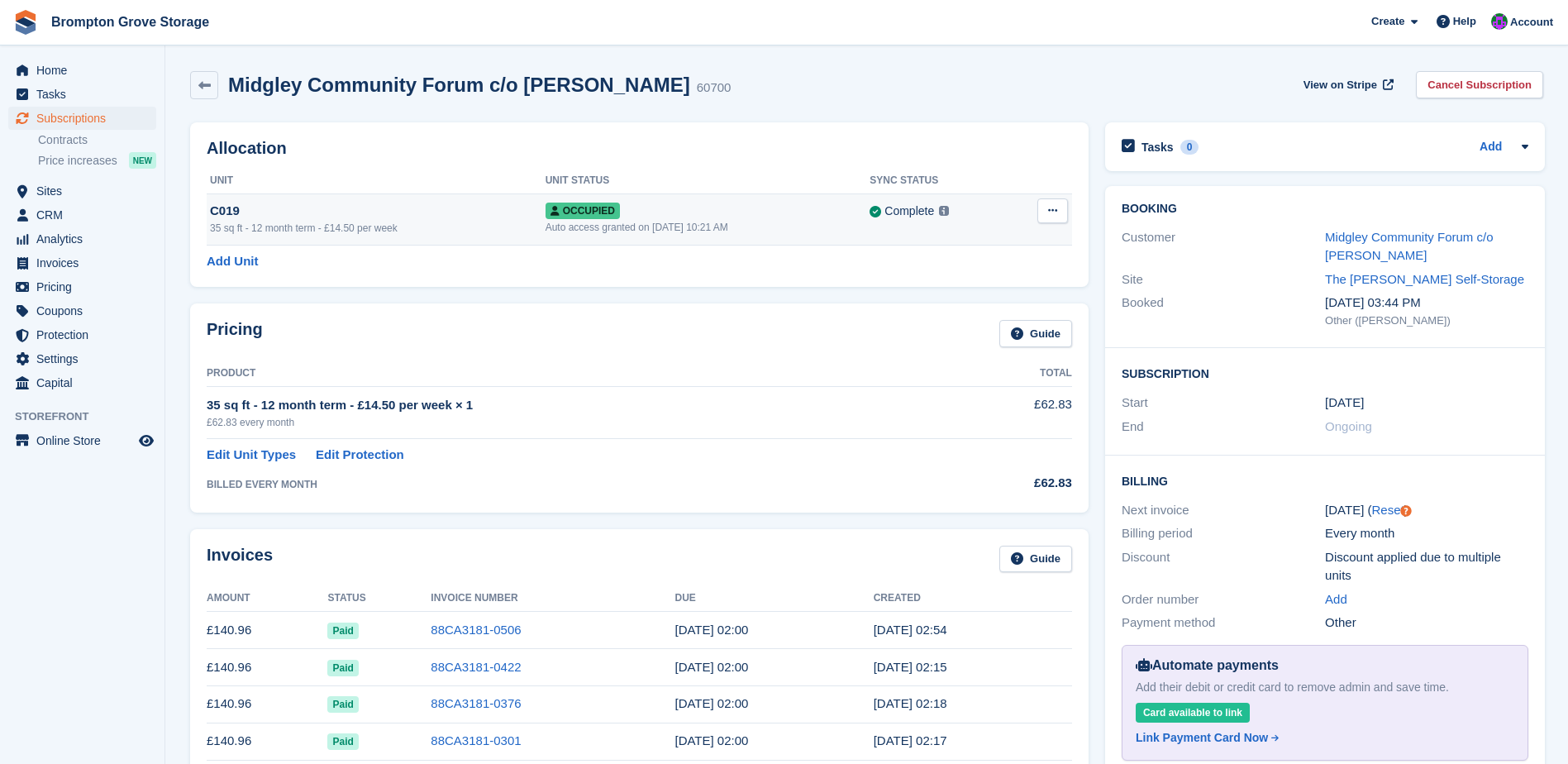
click at [586, 213] on span "Occupied" at bounding box center [582, 211] width 74 height 16
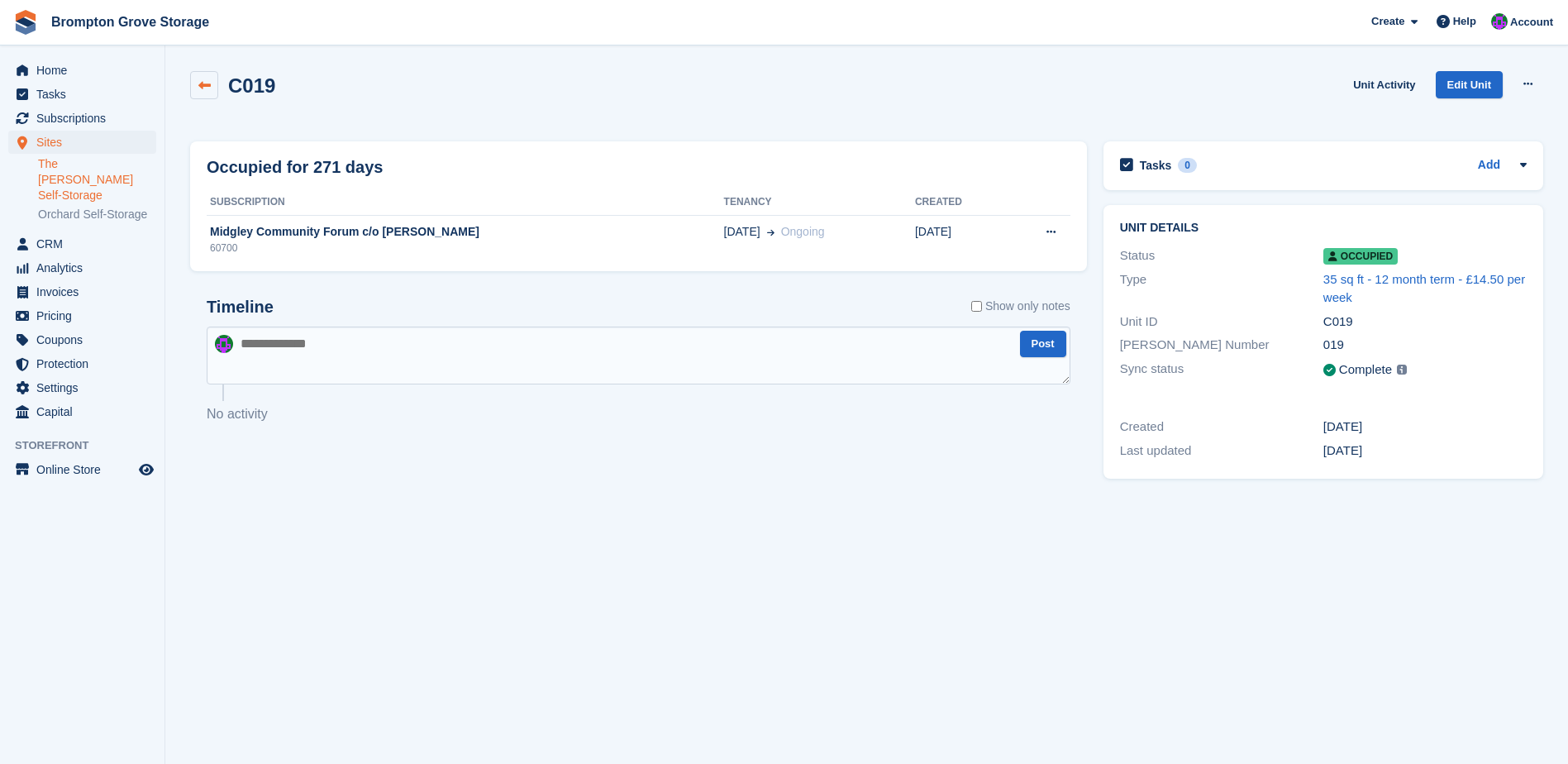
click at [210, 92] on link at bounding box center [204, 85] width 28 height 28
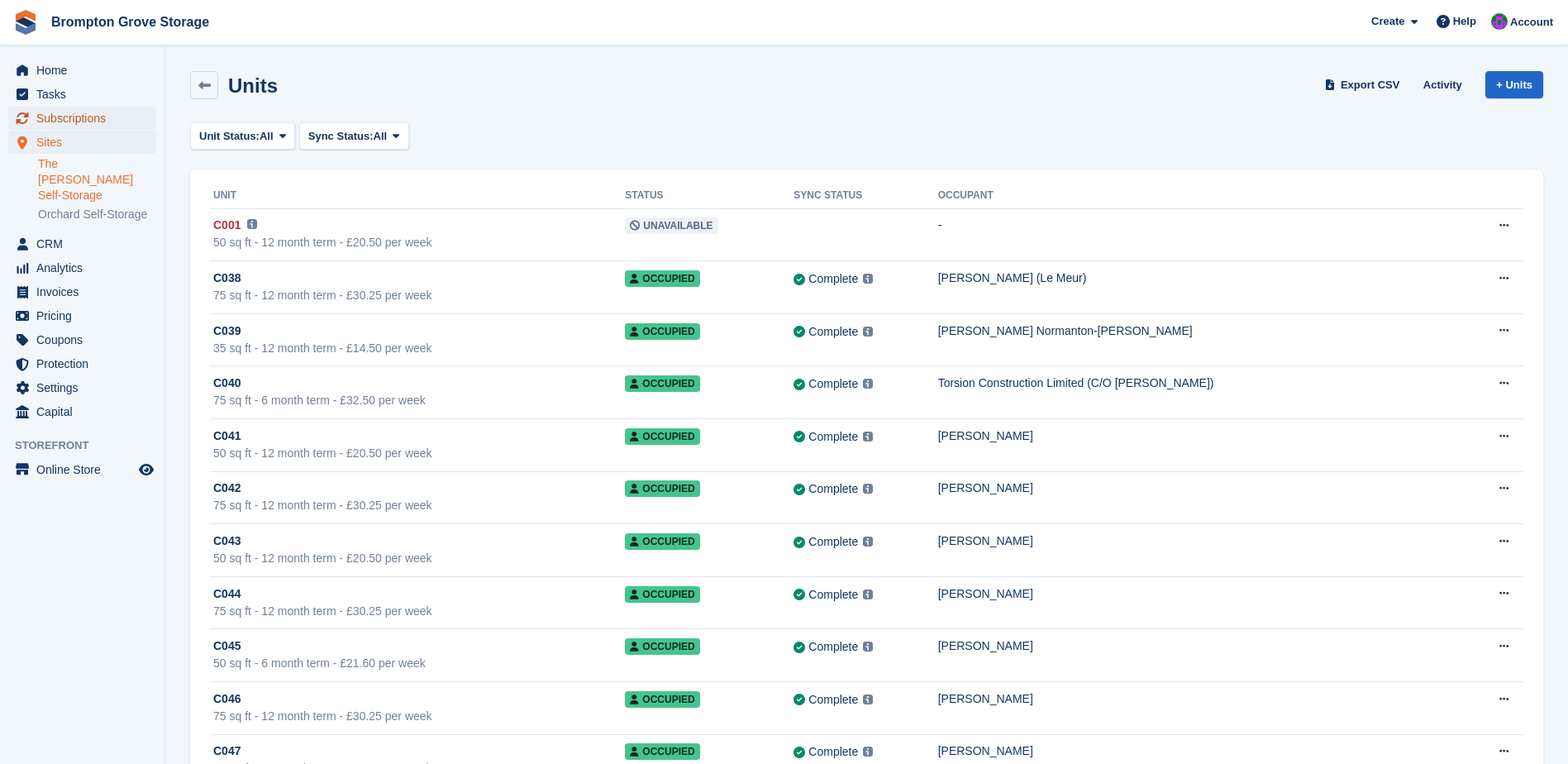
click at [69, 114] on span "Subscriptions" at bounding box center [86, 118] width 100 height 23
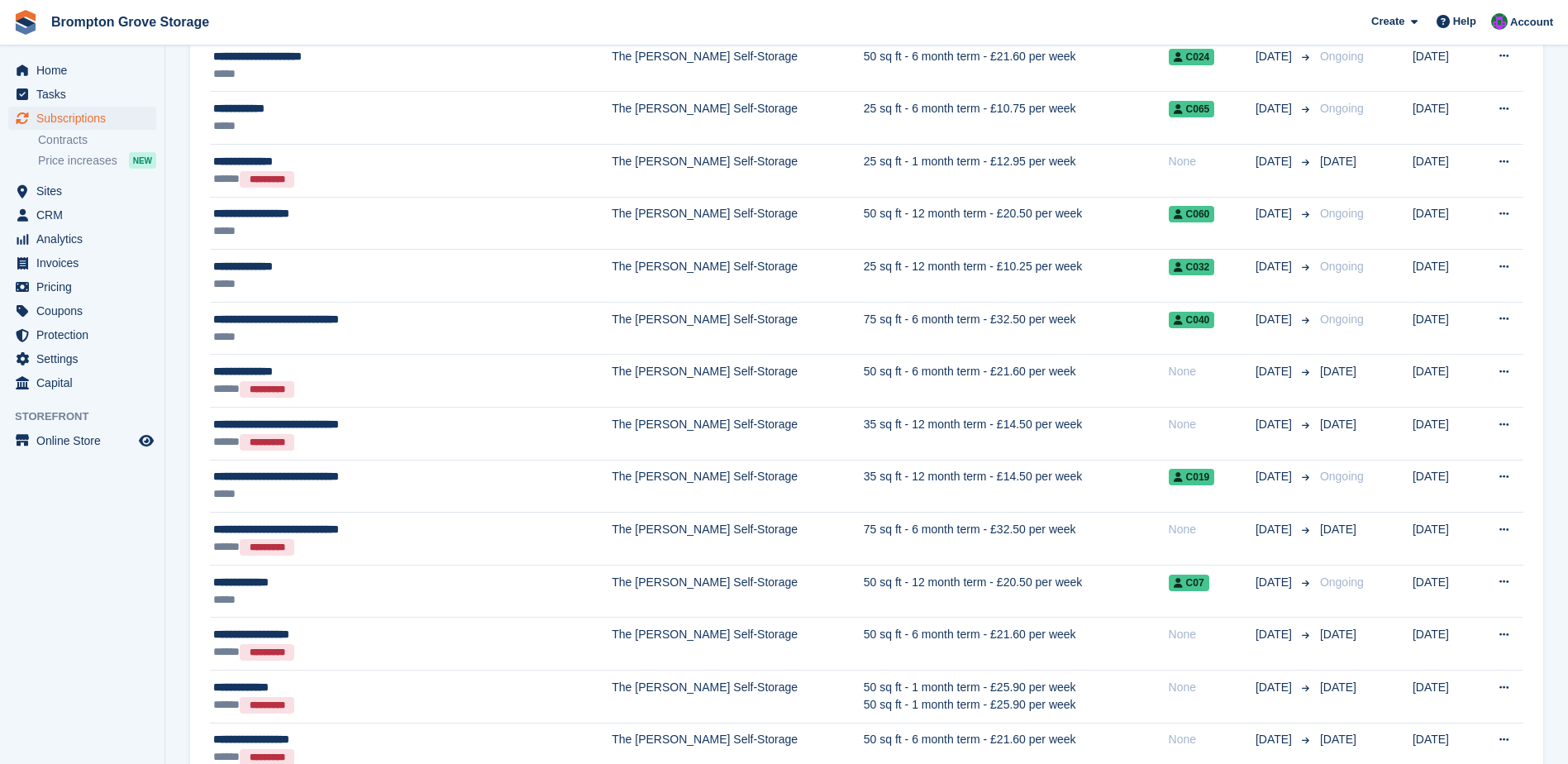
scroll to position [1158, 0]
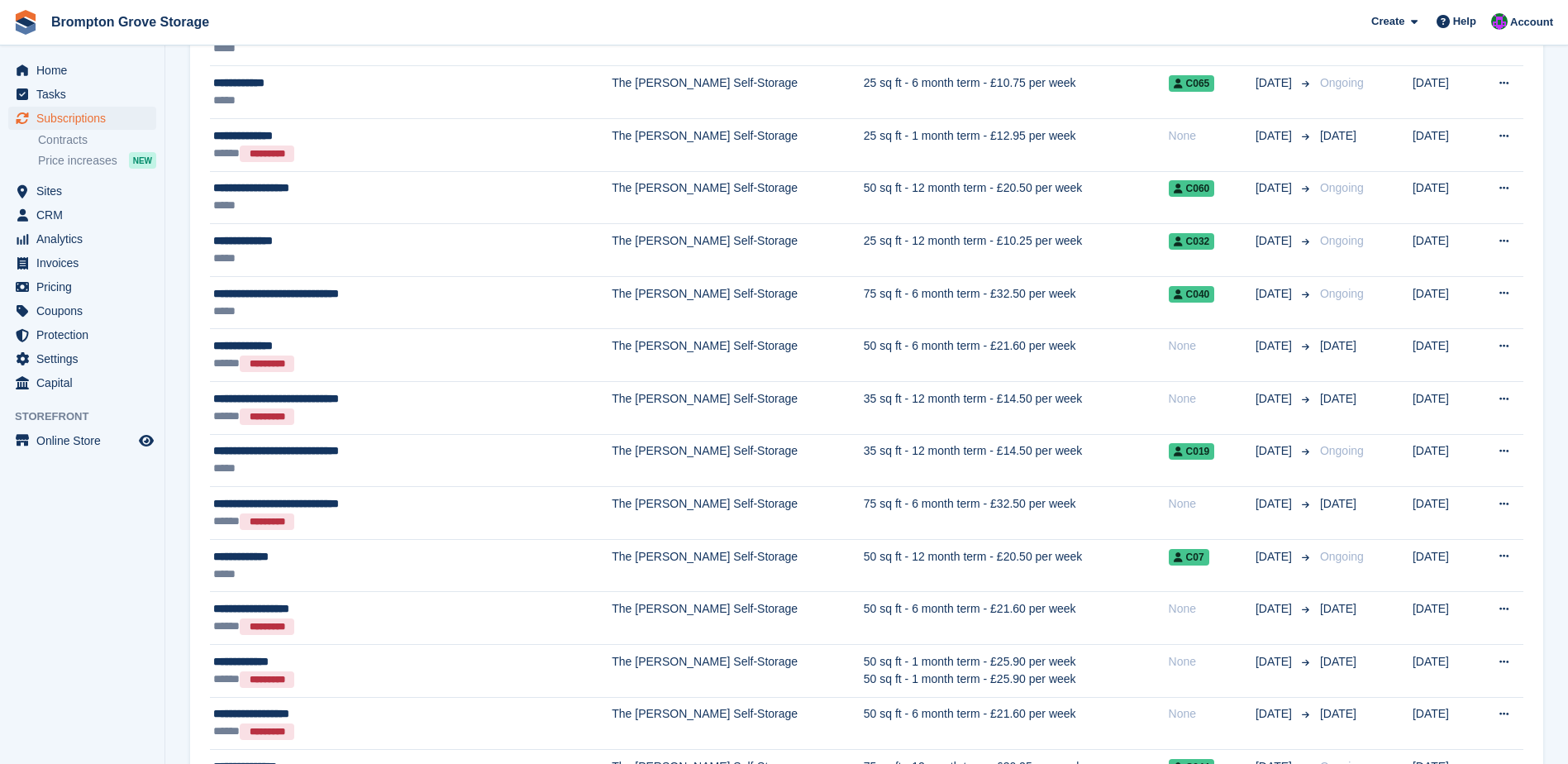
click at [292, 447] on span "**********" at bounding box center [276, 451] width 126 height 12
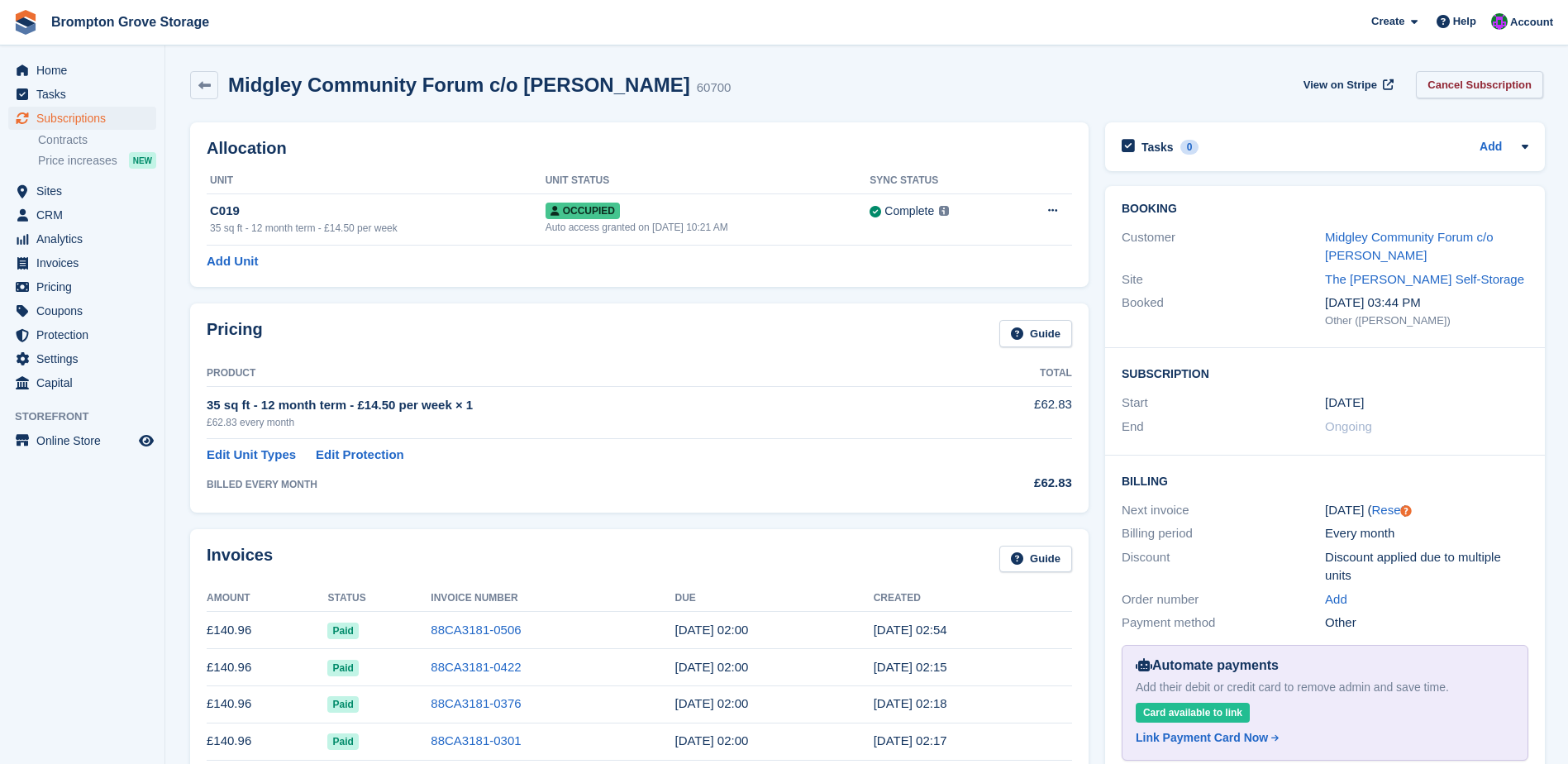
click at [1469, 88] on link "Cancel Subscription" at bounding box center [1479, 85] width 127 height 27
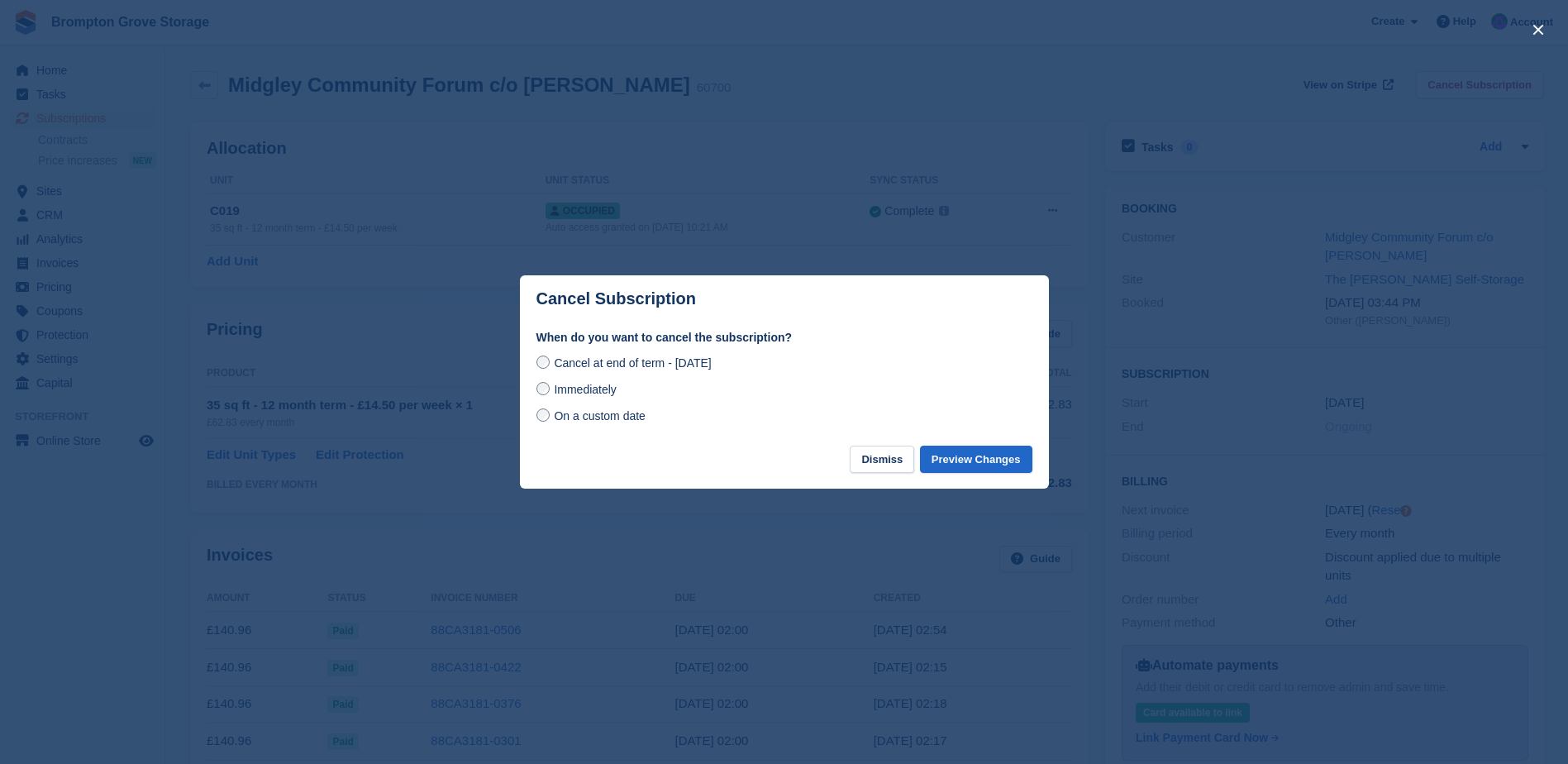
click at [536, 423] on label "On a custom date" at bounding box center [590, 415] width 109 height 17
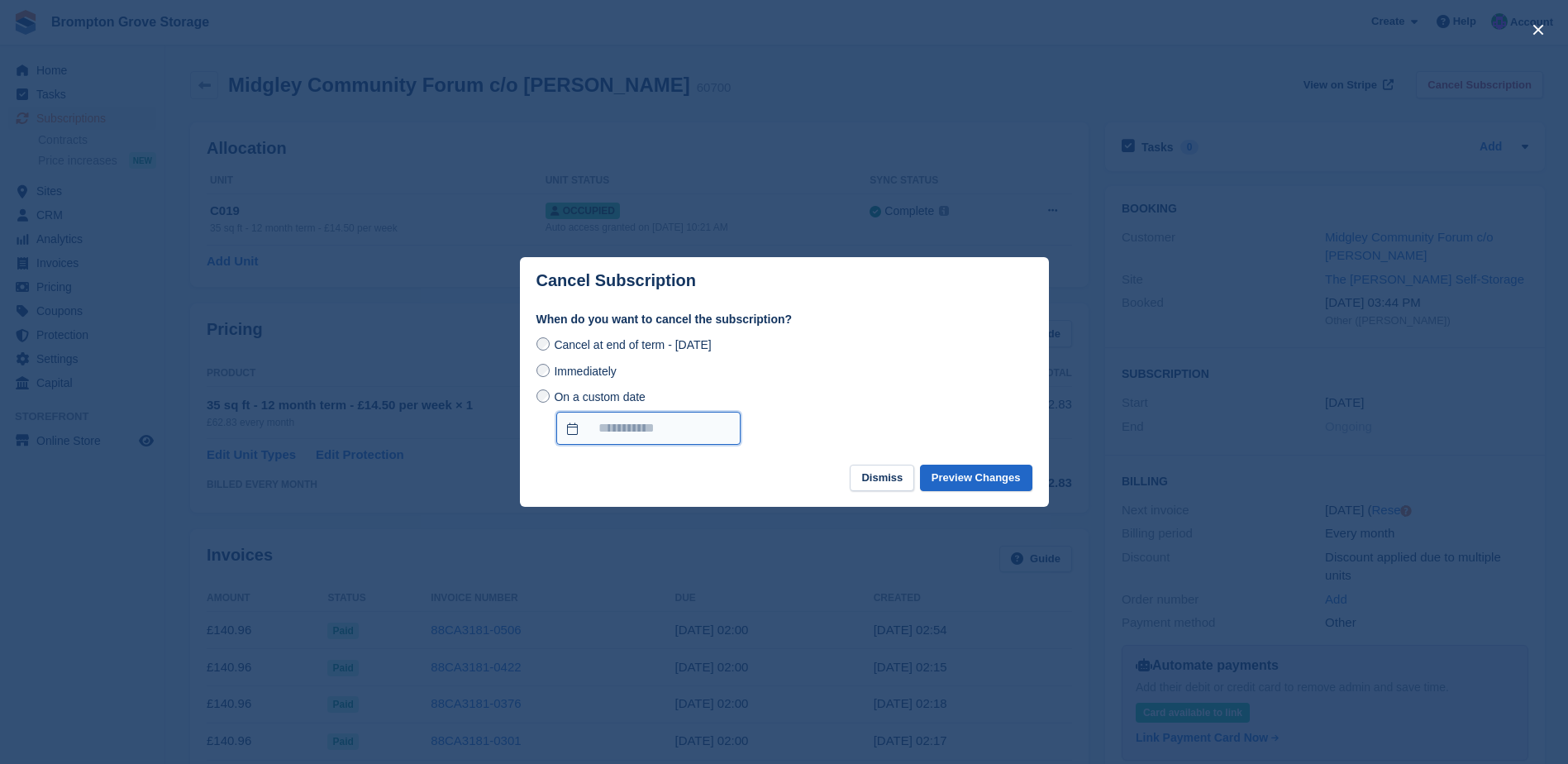
click at [613, 422] on input "On a custom date" at bounding box center [649, 429] width 185 height 33
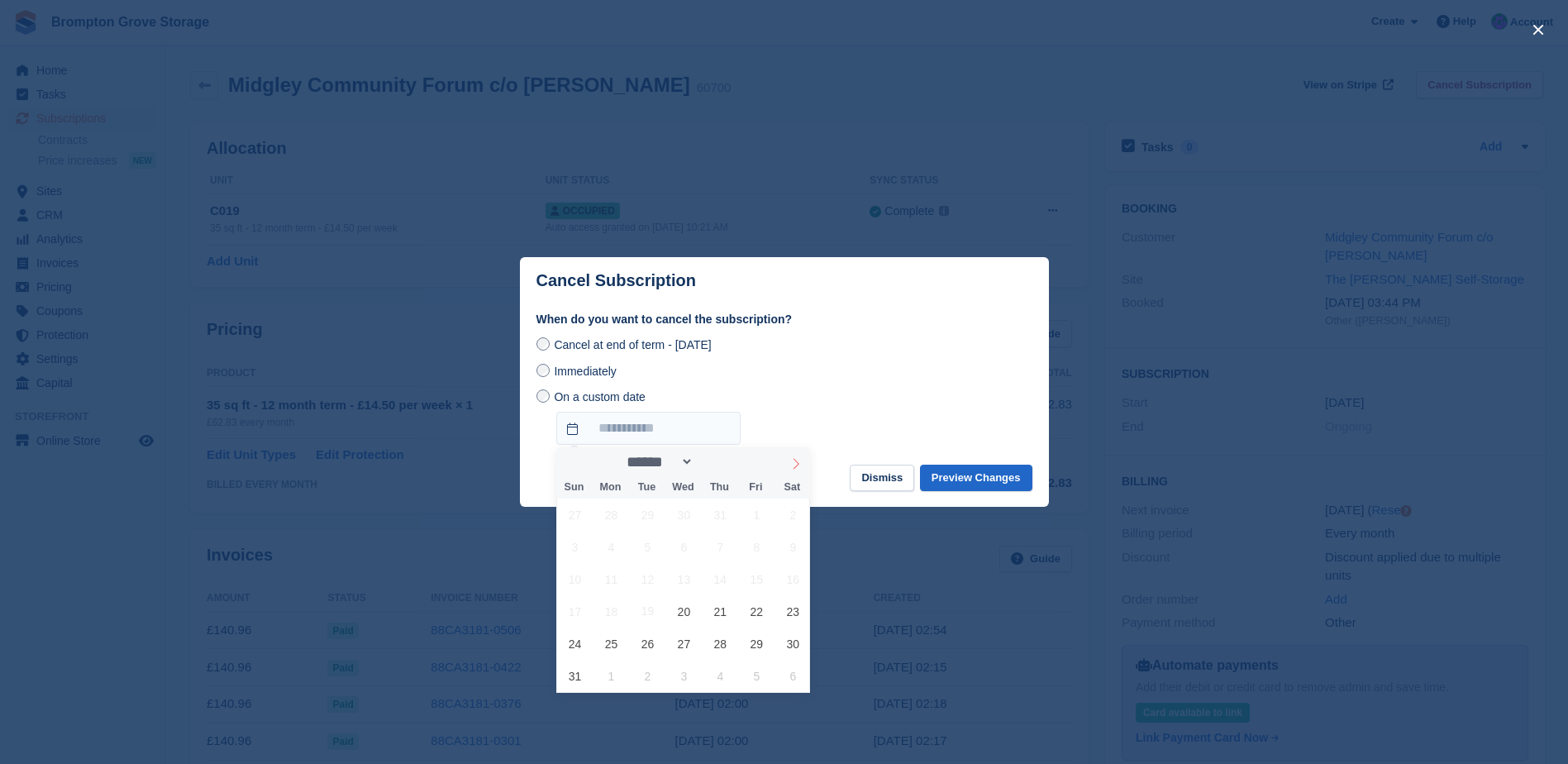
click at [791, 464] on icon at bounding box center [796, 463] width 12 height 12
select select "*"
click at [716, 589] on span "18" at bounding box center [720, 578] width 32 height 32
type input "**********"
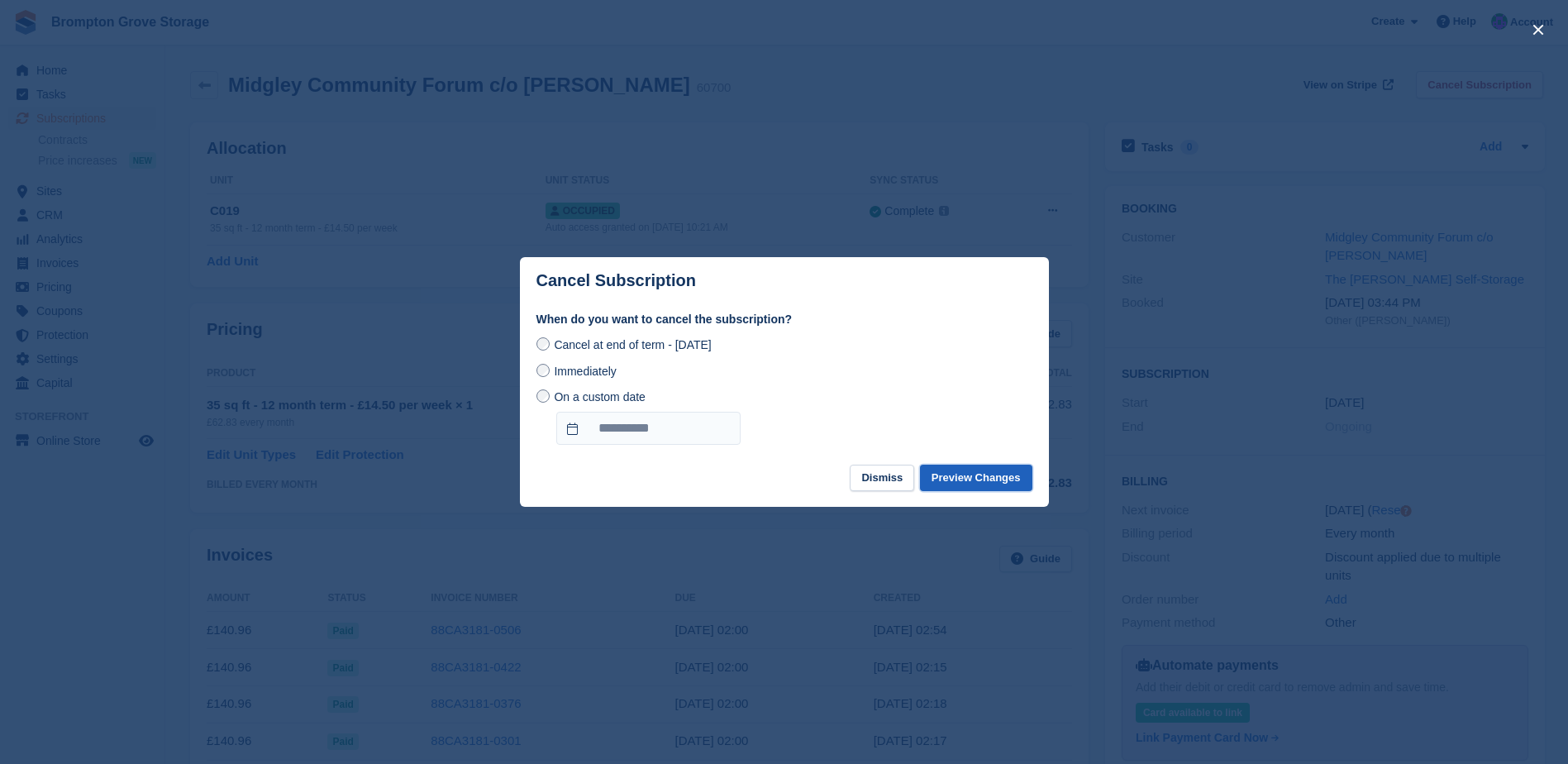
click at [993, 472] on button "Preview Changes" at bounding box center [976, 478] width 112 height 27
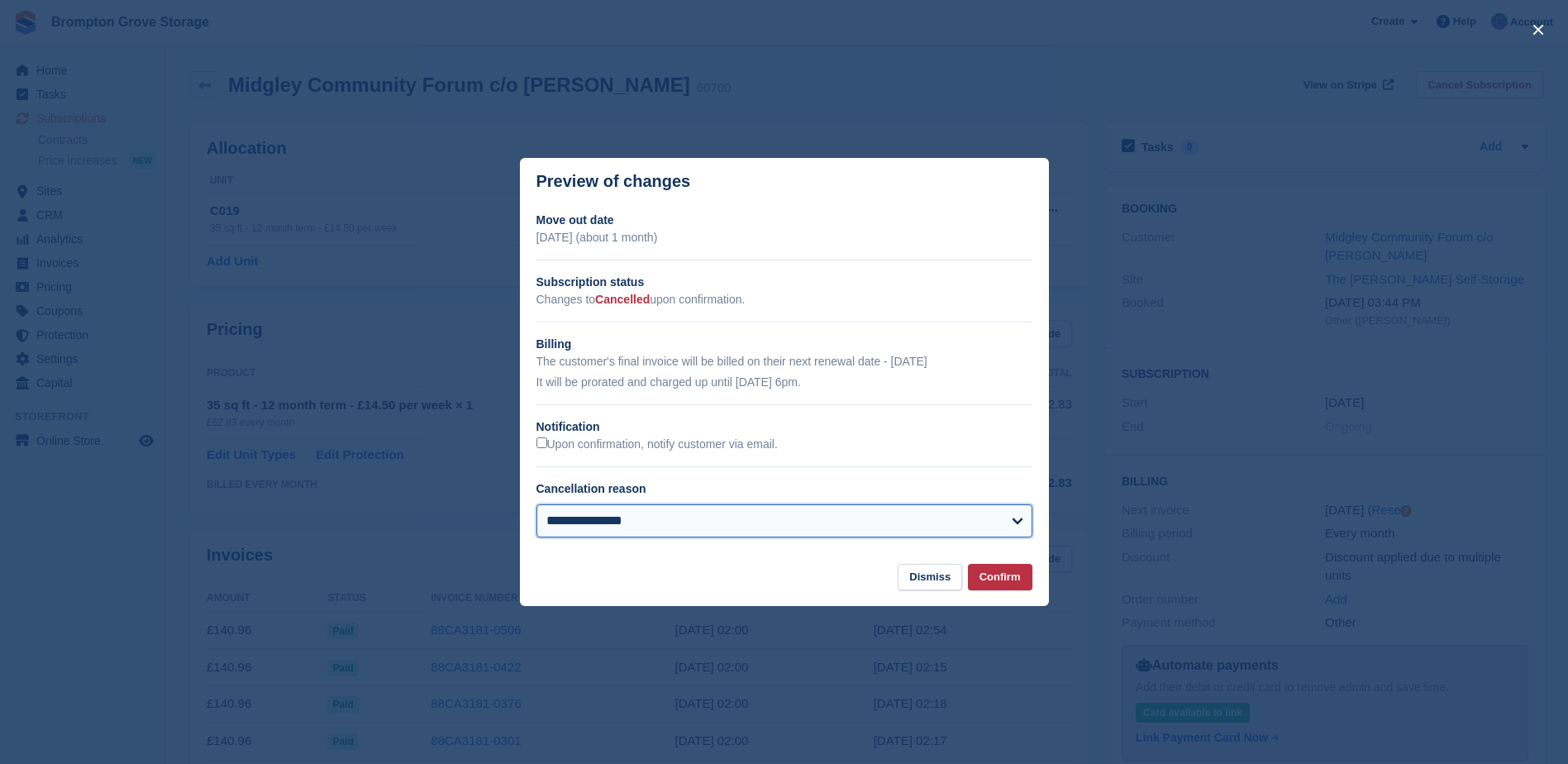
click at [813, 524] on select "**********" at bounding box center [784, 521] width 496 height 33
select select "**********"
click at [536, 505] on select "**********" at bounding box center [784, 521] width 496 height 33
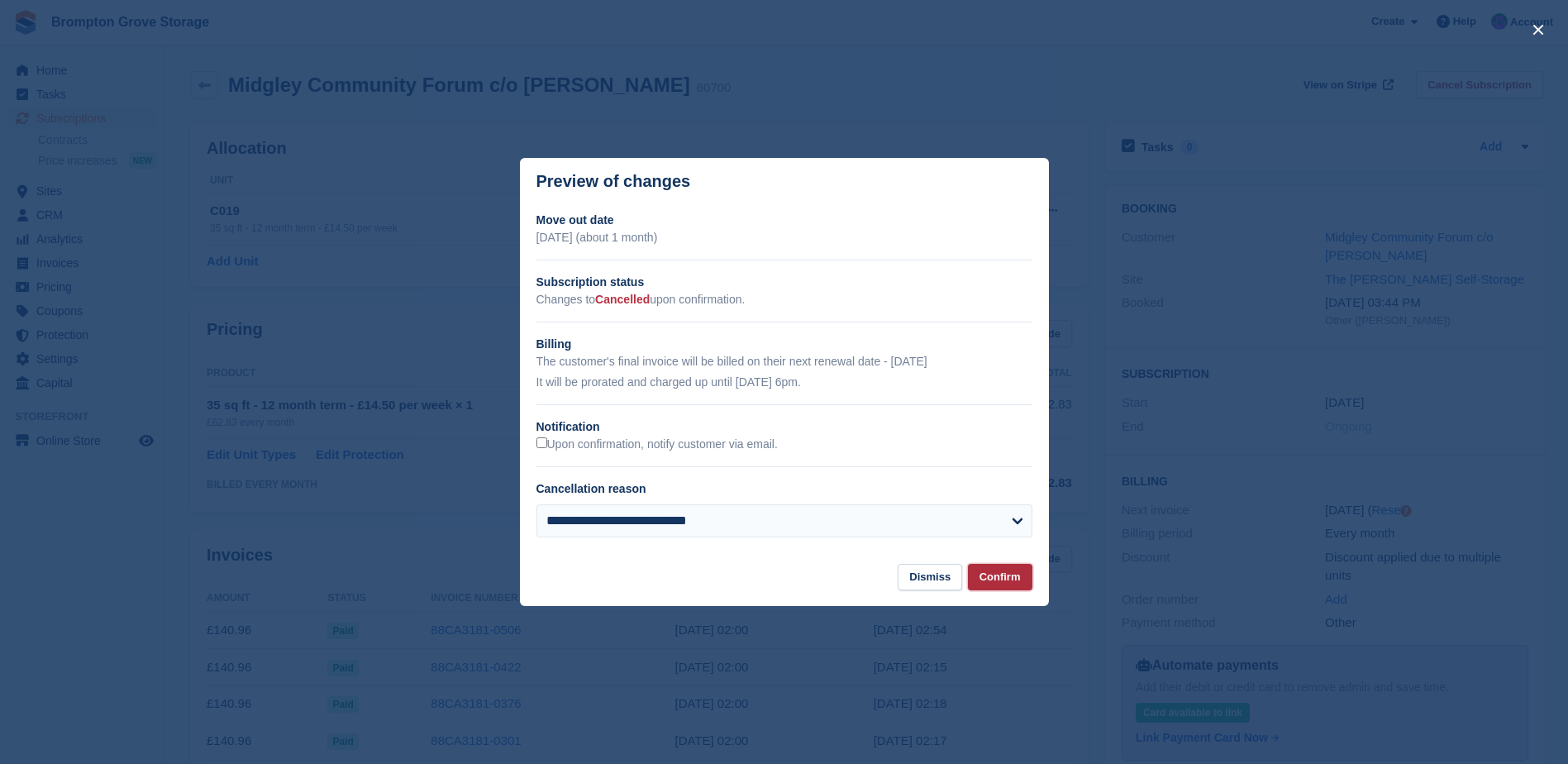
click at [997, 577] on button "Confirm" at bounding box center [1000, 578] width 65 height 27
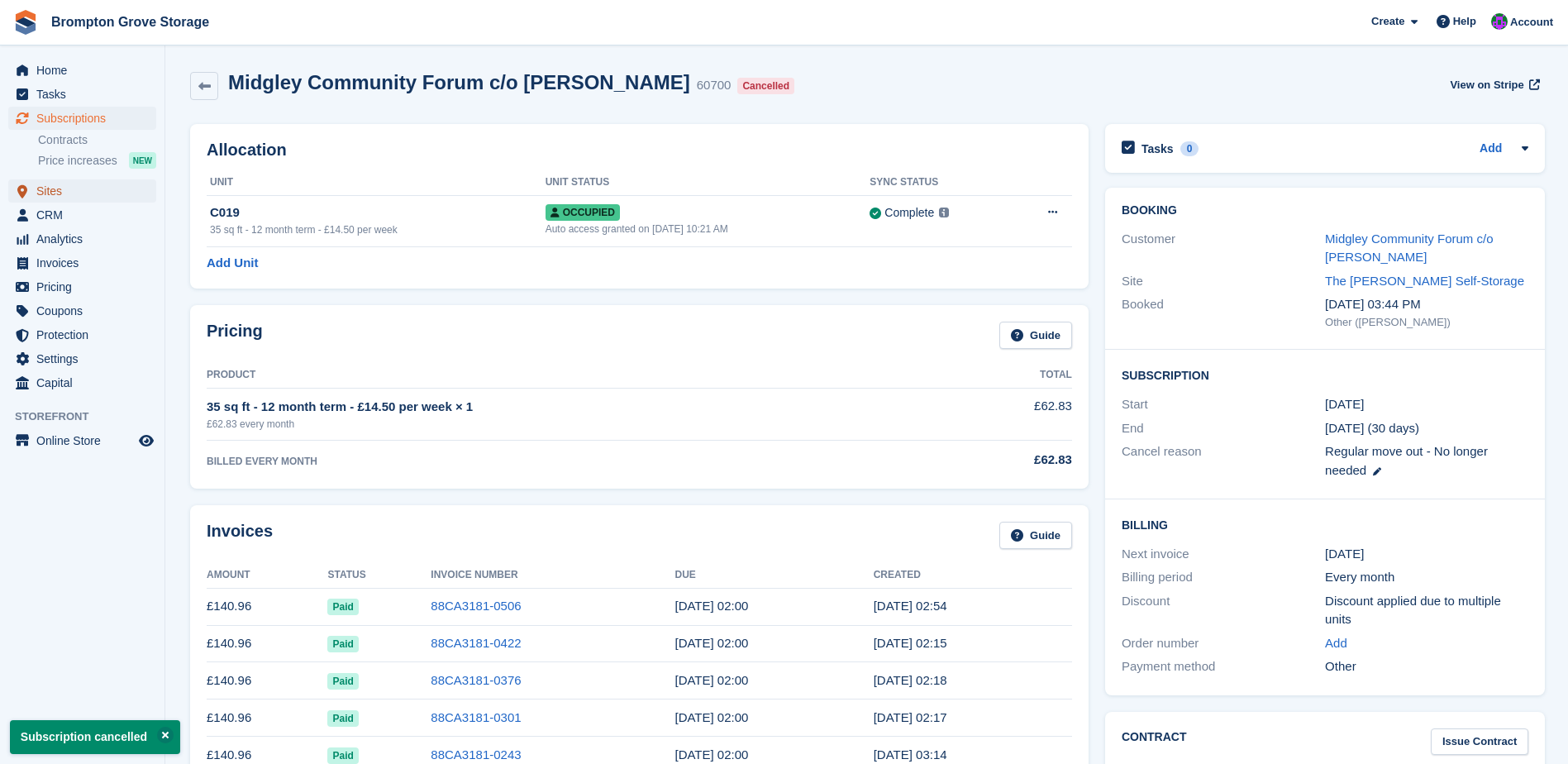
click at [66, 192] on span "Sites" at bounding box center [86, 190] width 100 height 23
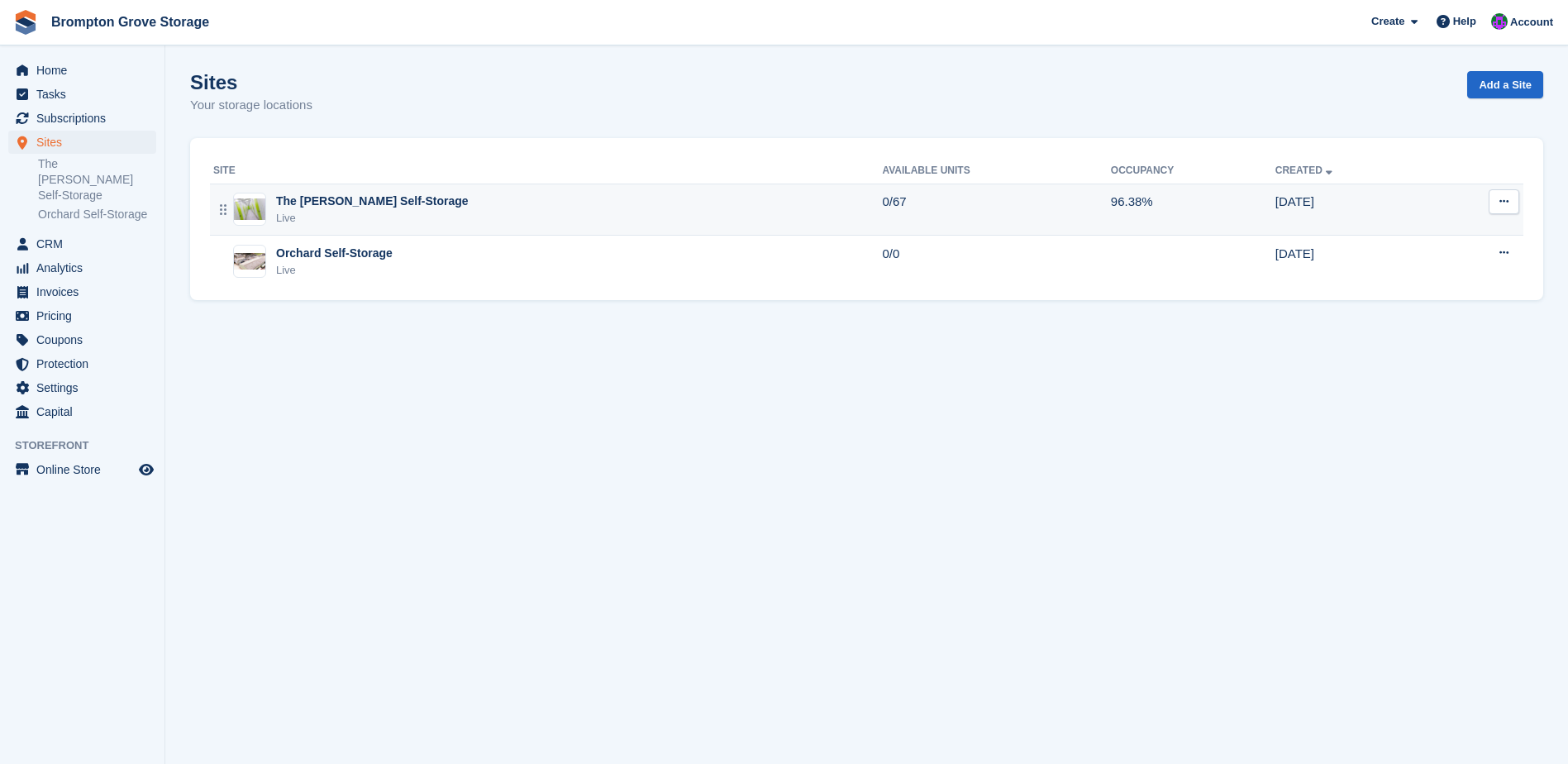
click at [309, 208] on div "The [PERSON_NAME] Self-Storage" at bounding box center [372, 201] width 193 height 17
